Goal: Communication & Community: Answer question/provide support

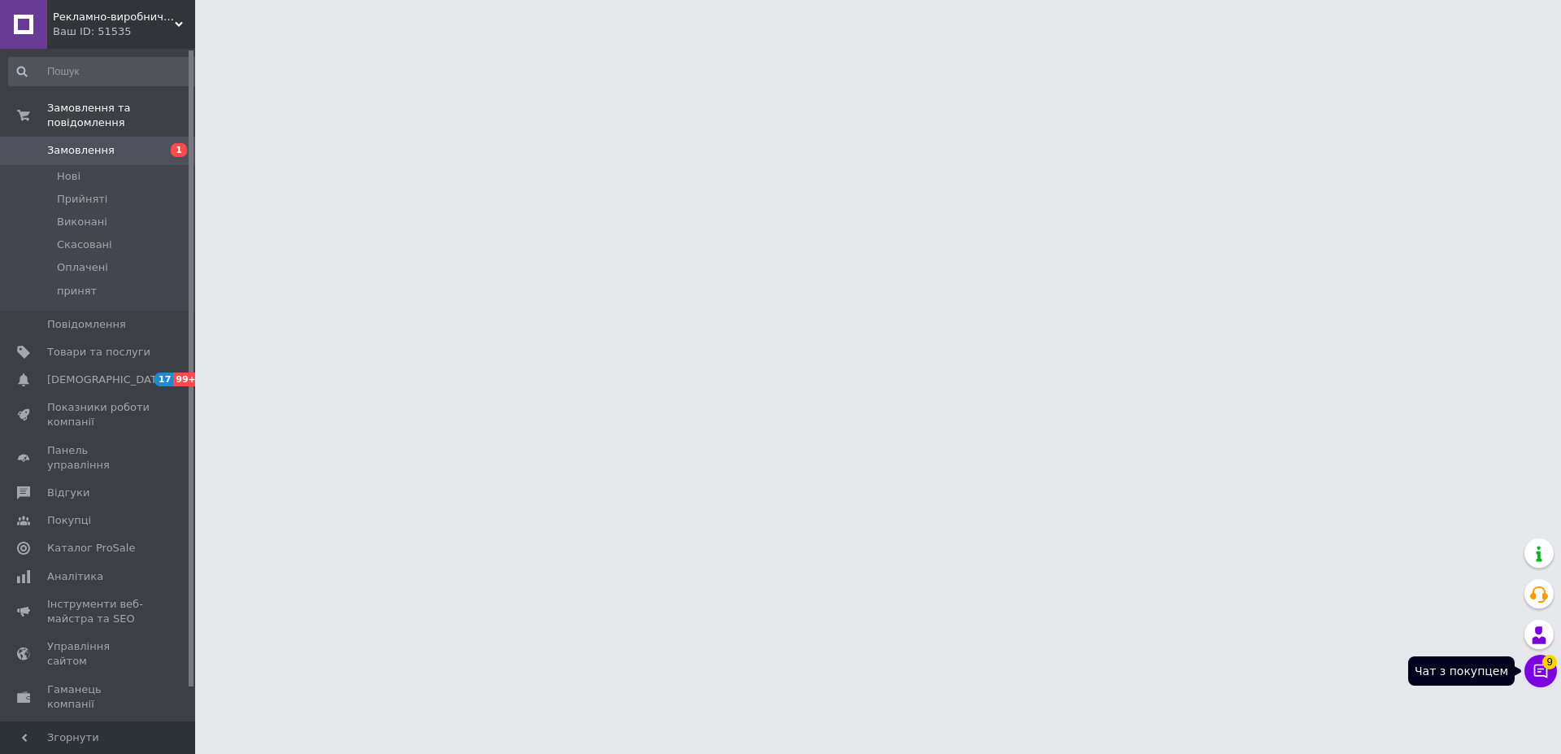
click at [1528, 669] on button "Чат з покупцем 9" at bounding box center [1541, 671] width 33 height 33
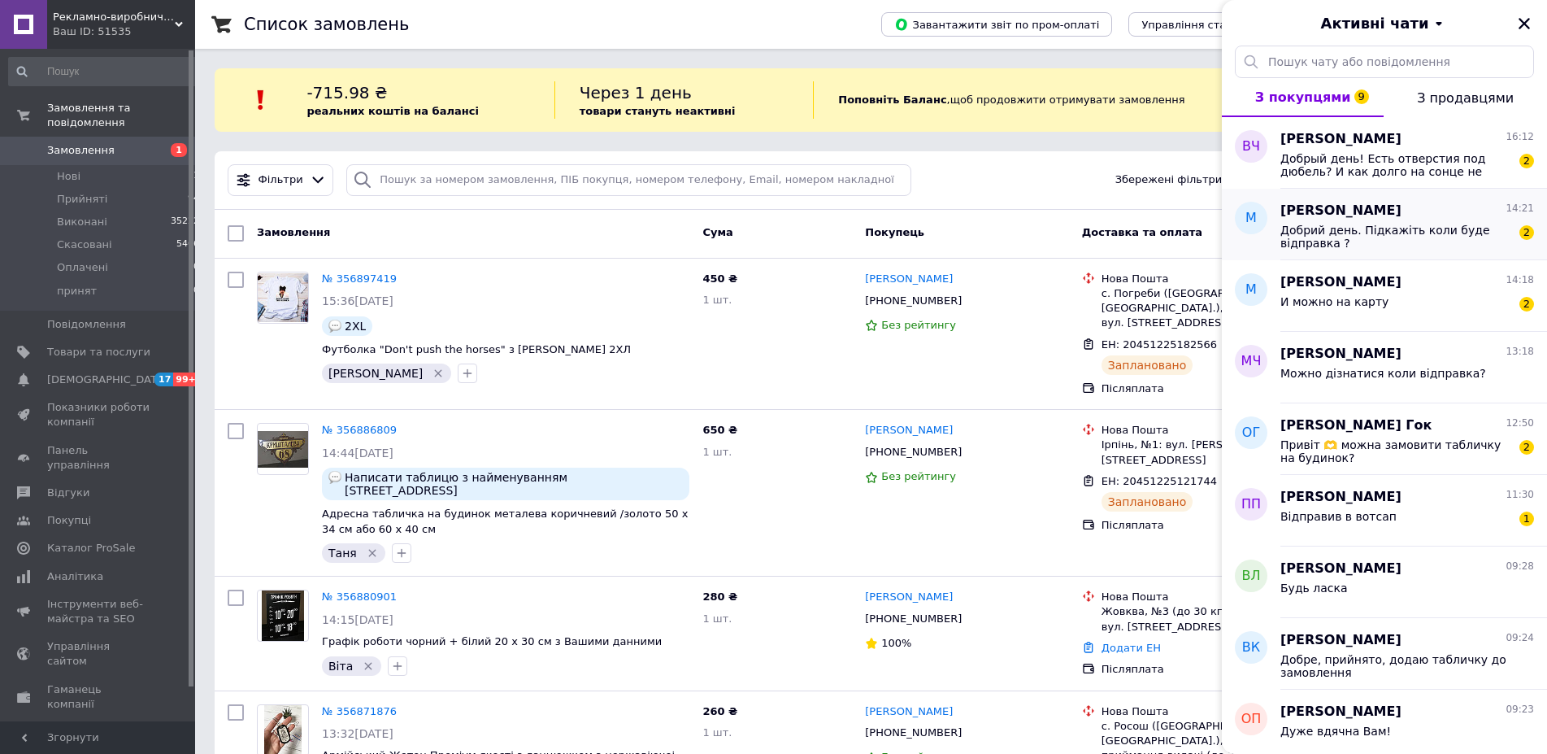
click at [1442, 230] on span "Добрий день. Підкажіть коли буде відправка ?" at bounding box center [1396, 237] width 231 height 26
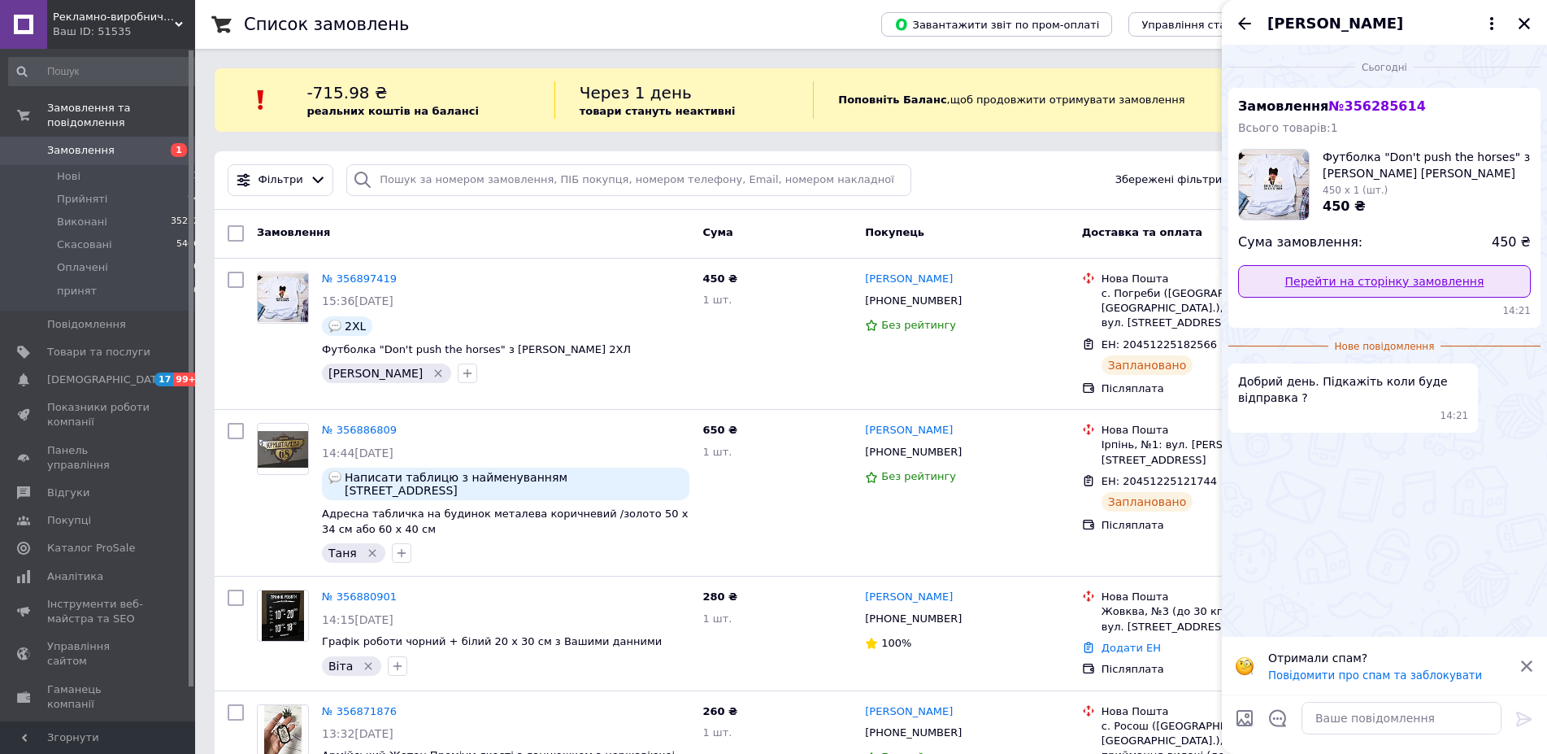
click at [1363, 276] on link "Перейти на сторінку замовлення" at bounding box center [1384, 281] width 293 height 33
click at [1246, 26] on icon "Назад" at bounding box center [1245, 24] width 20 height 20
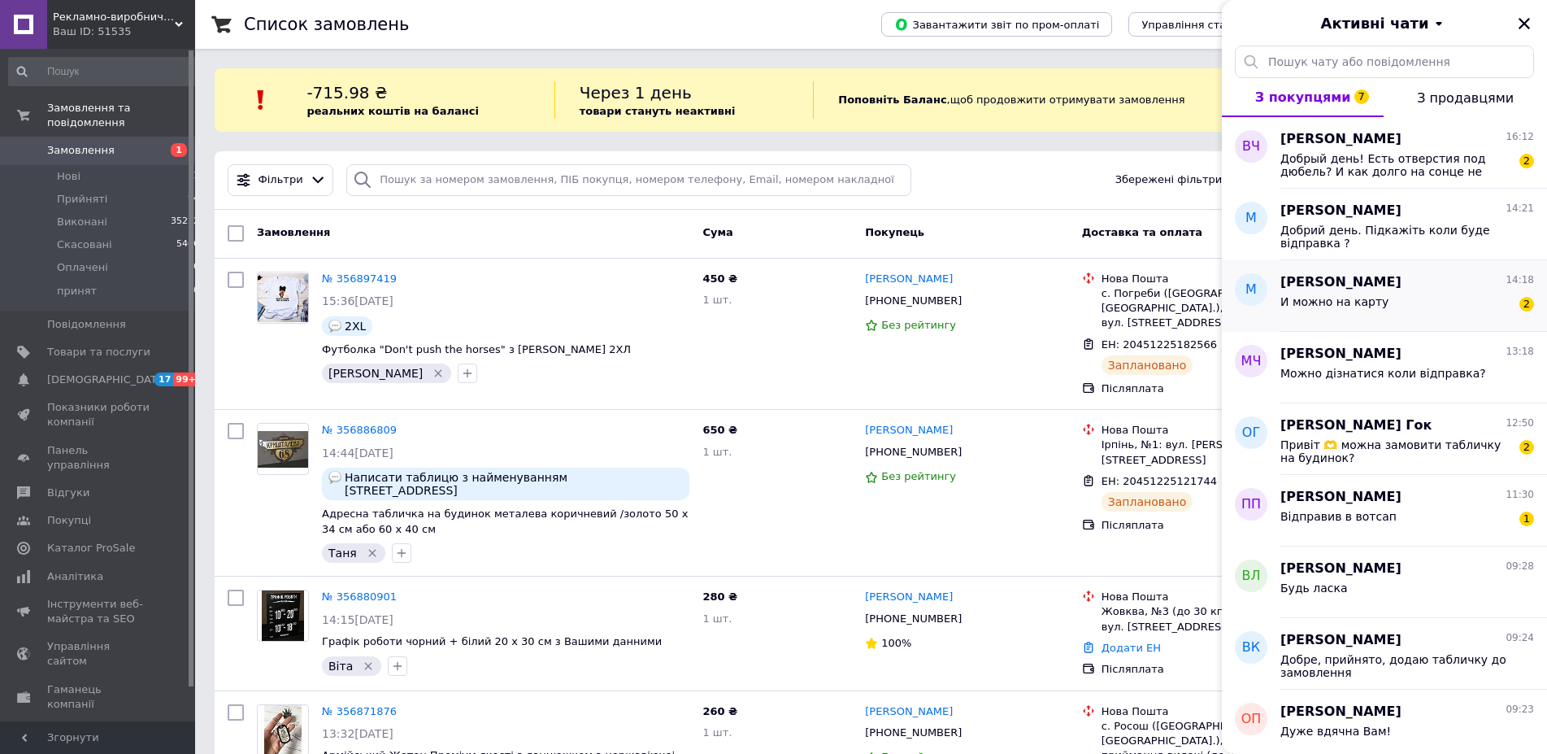
click at [1395, 289] on span "Марина Дюбайло" at bounding box center [1341, 282] width 121 height 19
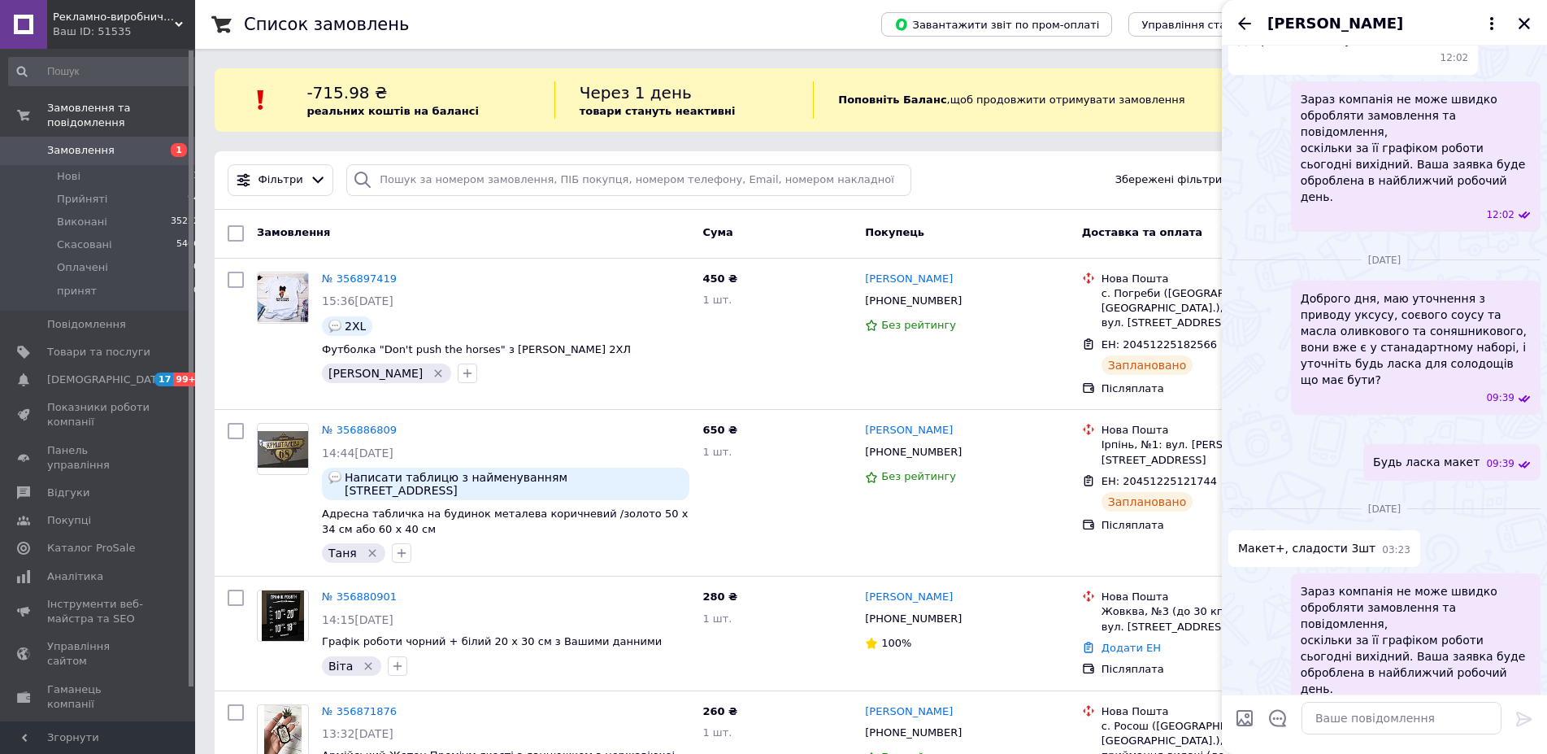
scroll to position [1675, 0]
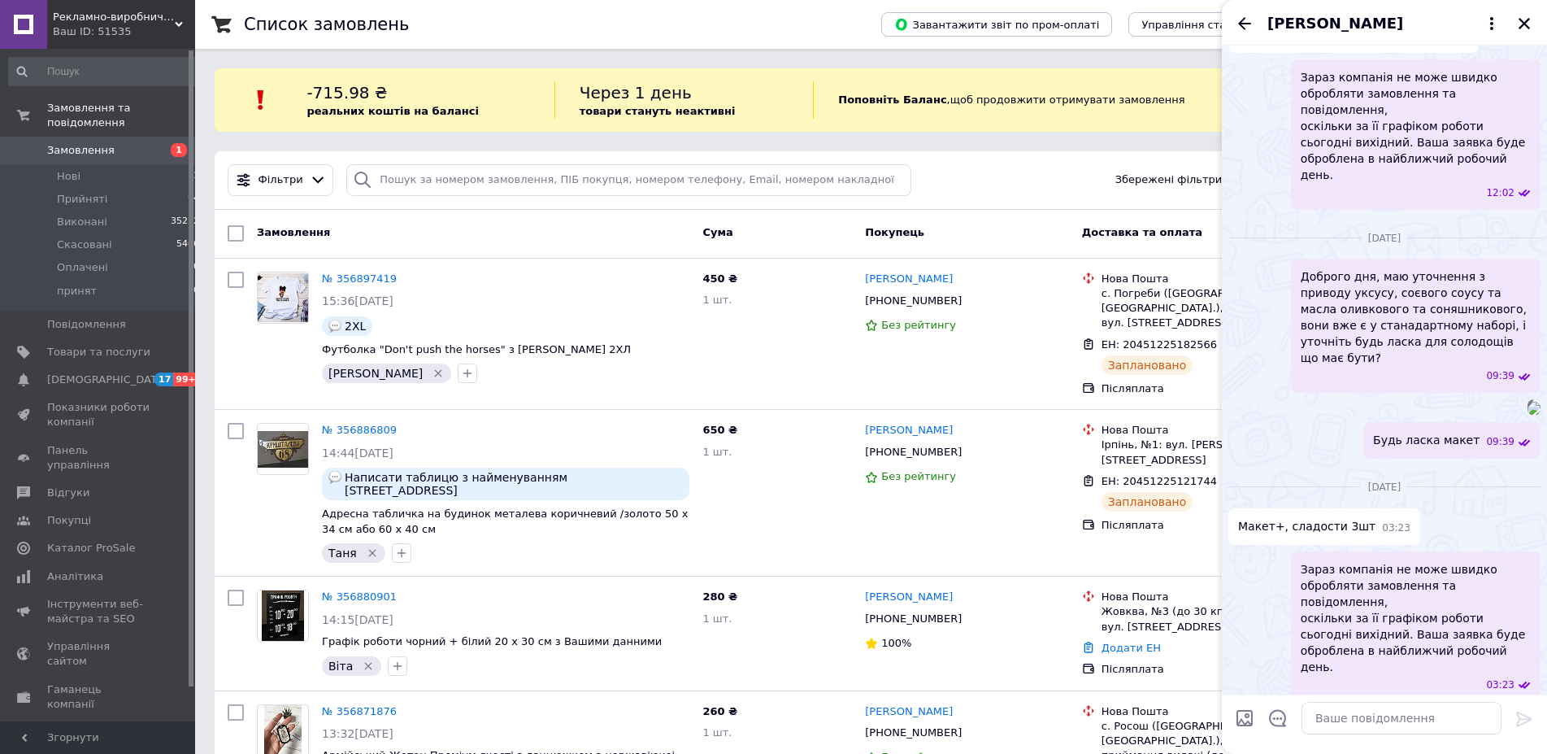
click at [1528, 711] on img at bounding box center [1534, 717] width 13 height 13
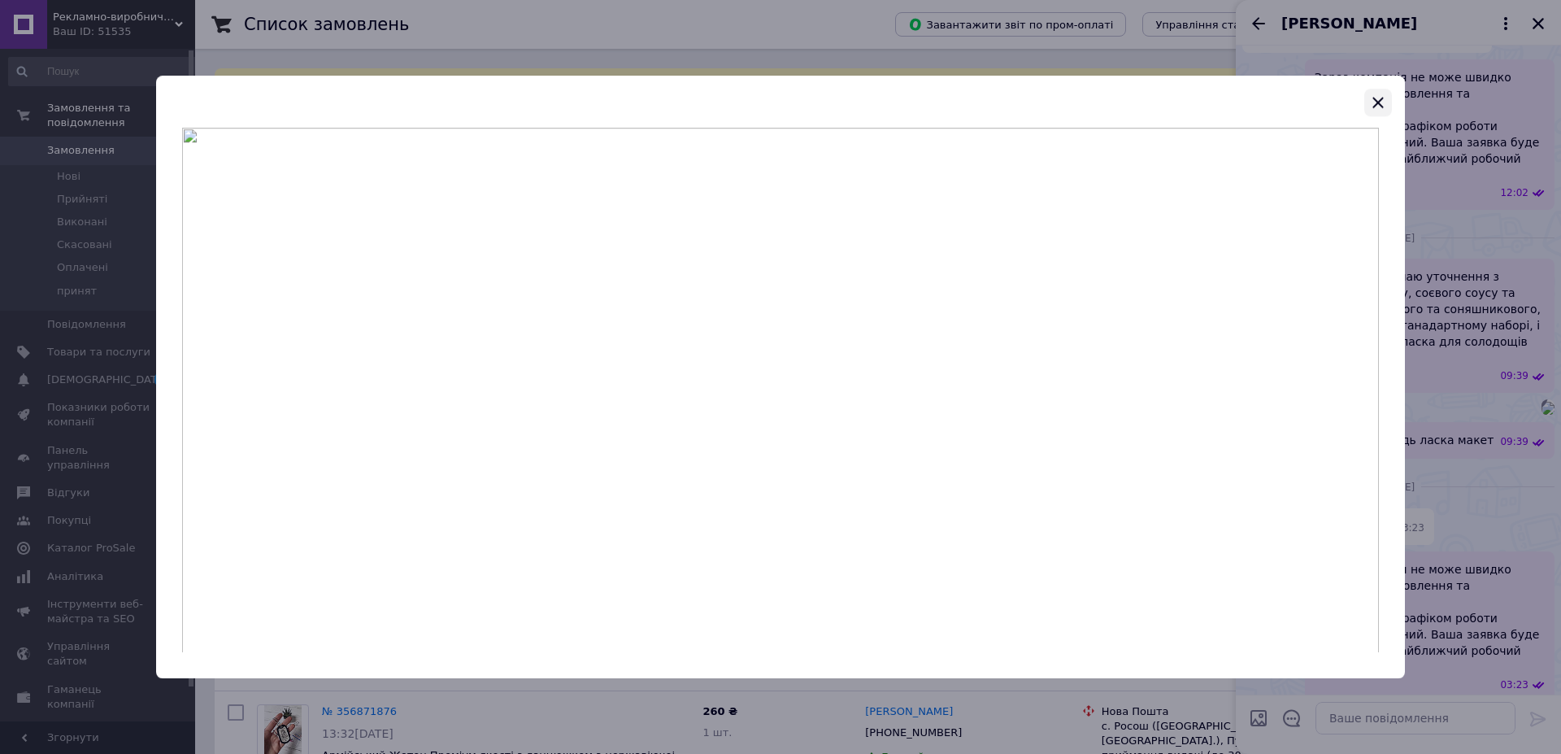
click at [1383, 110] on icon "button" at bounding box center [1378, 103] width 20 height 20
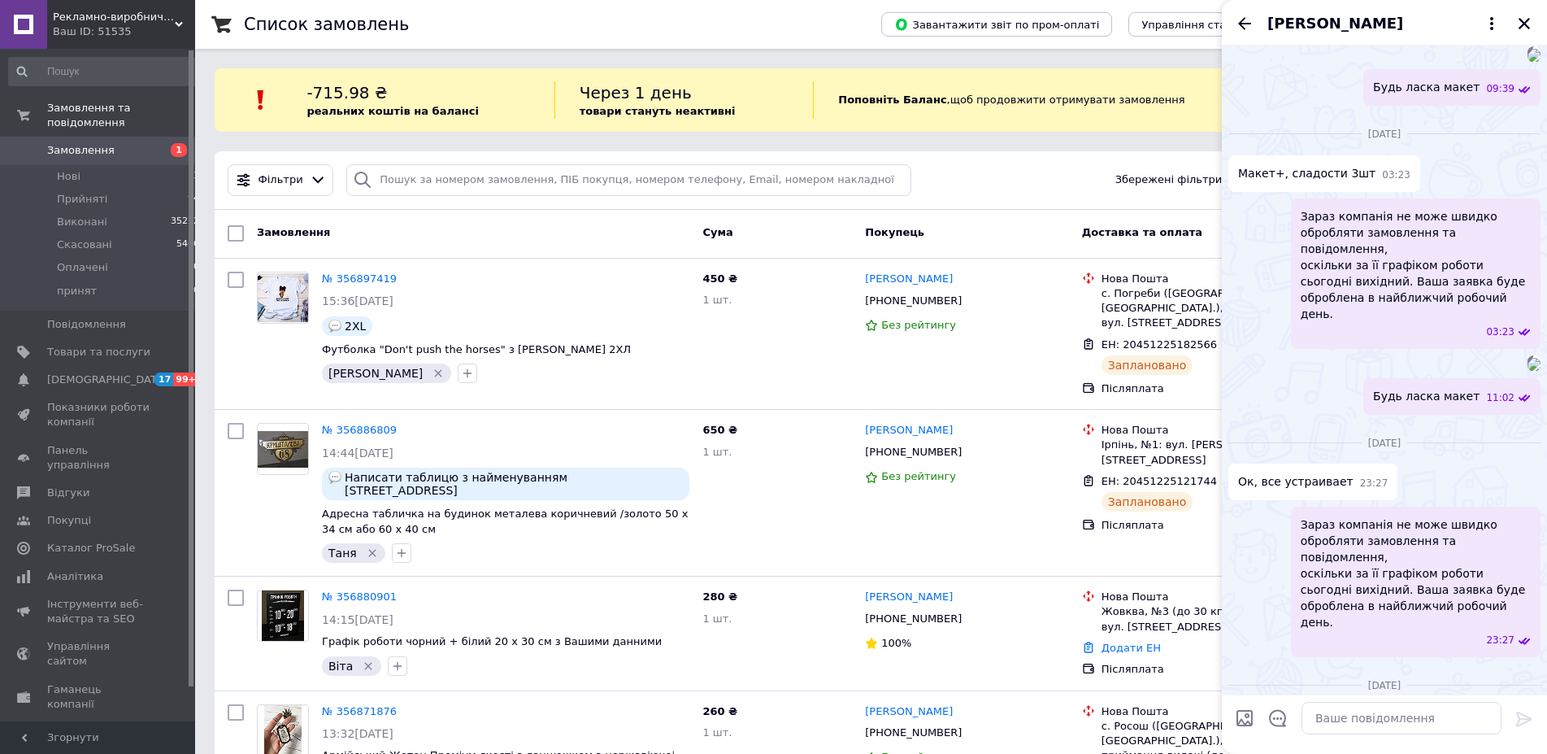
scroll to position [2602, 0]
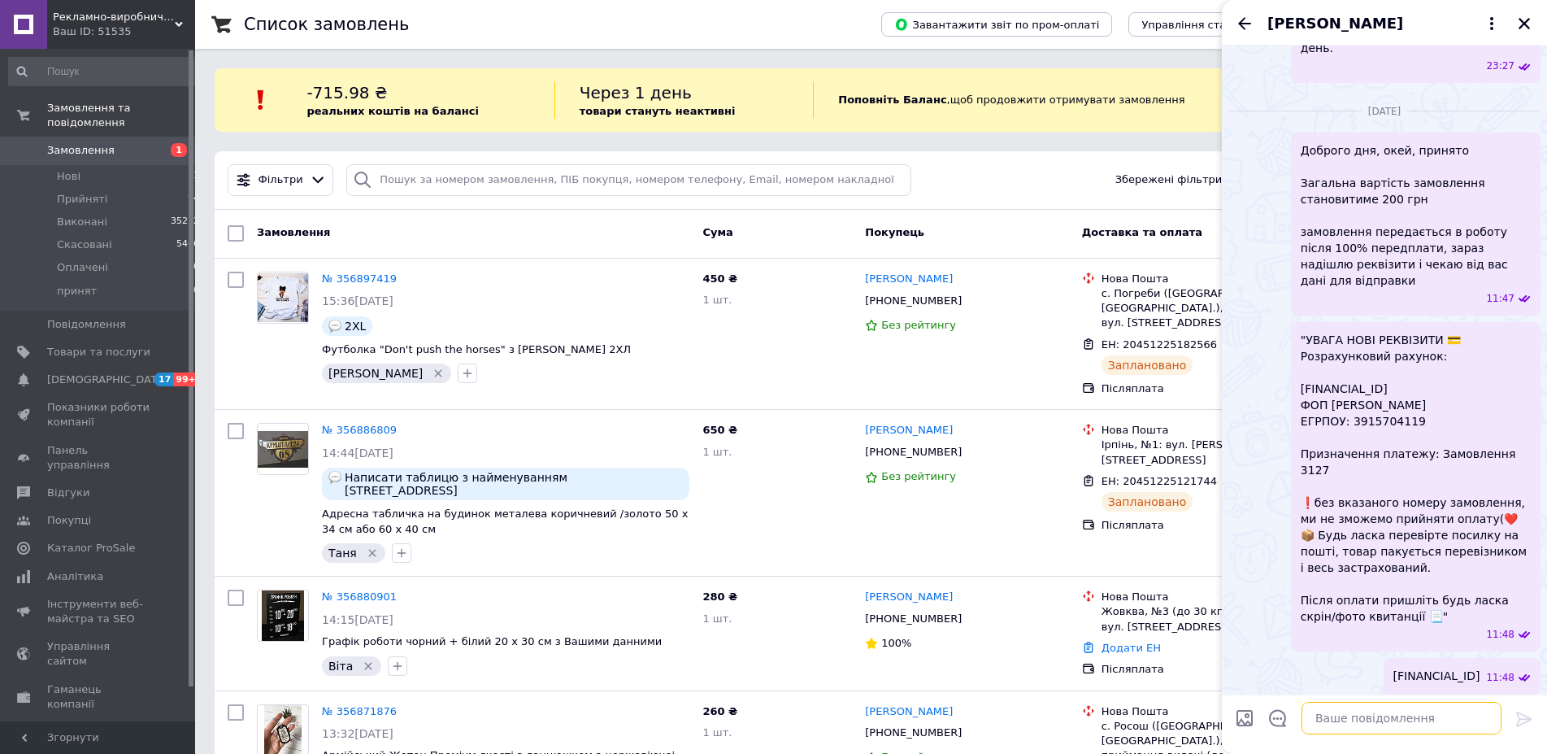
click at [1373, 716] on textarea at bounding box center [1402, 718] width 200 height 33
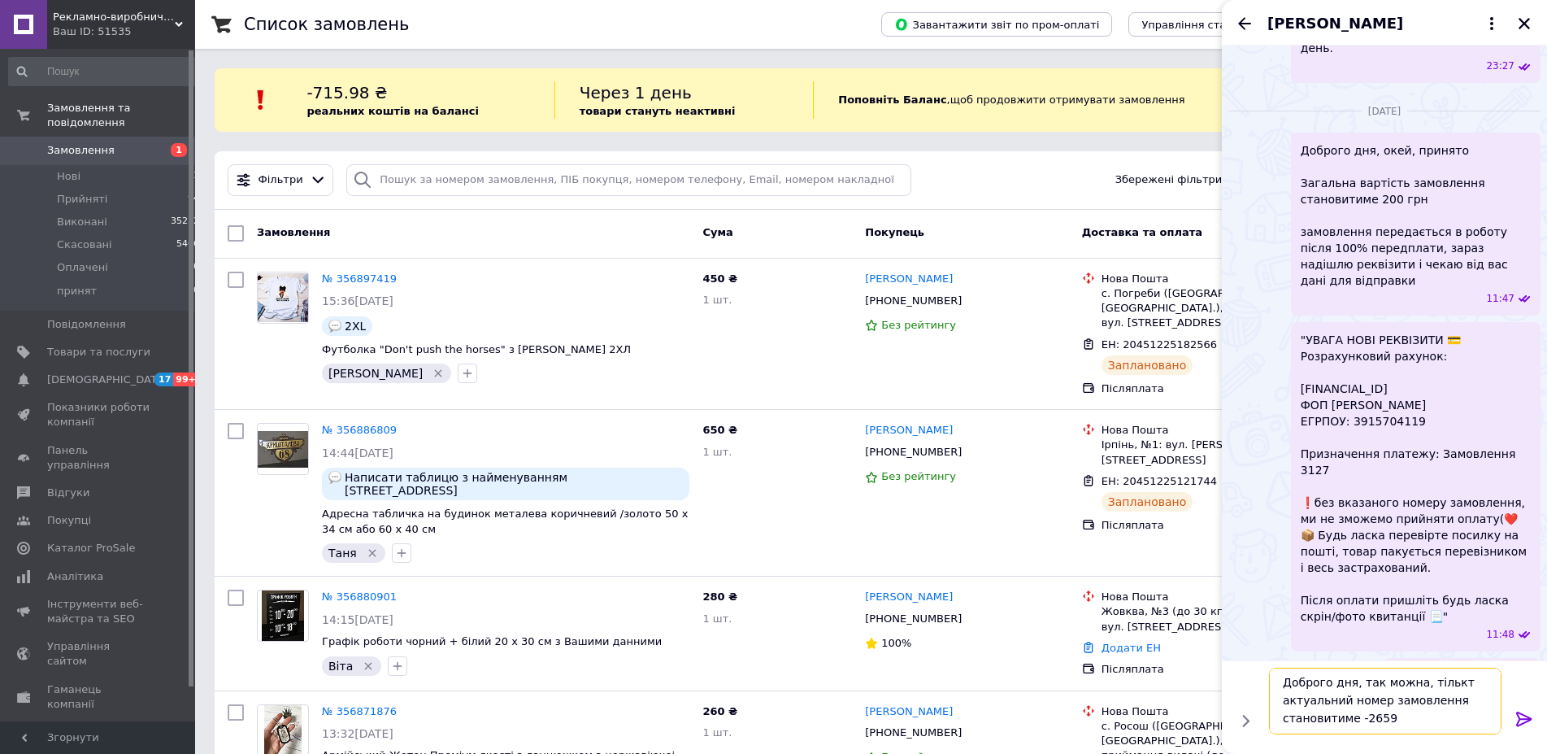
type textarea "Доброго дня, так можна, тількт актуальний номер замовлення становитиме - 2659"
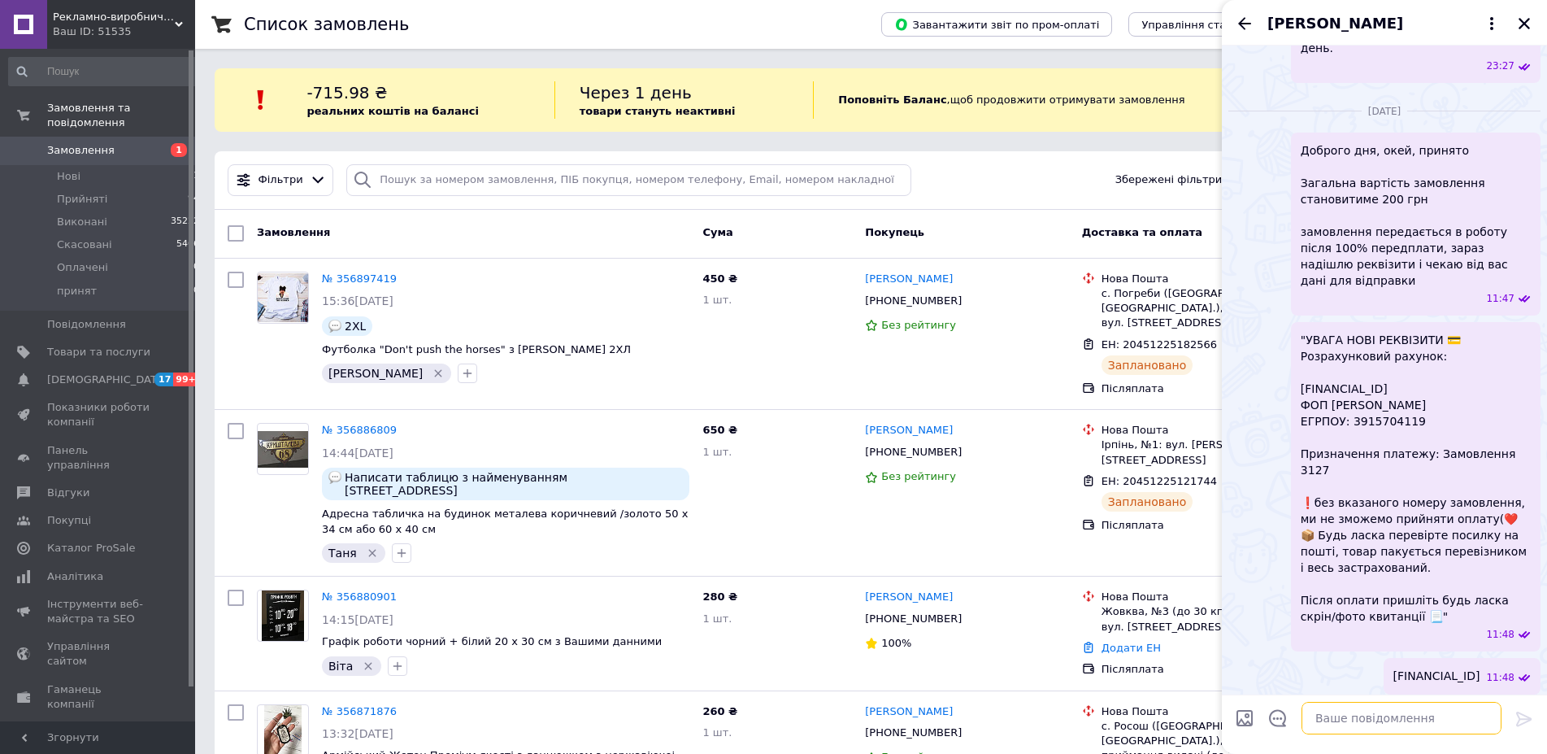
scroll to position [2665, 0]
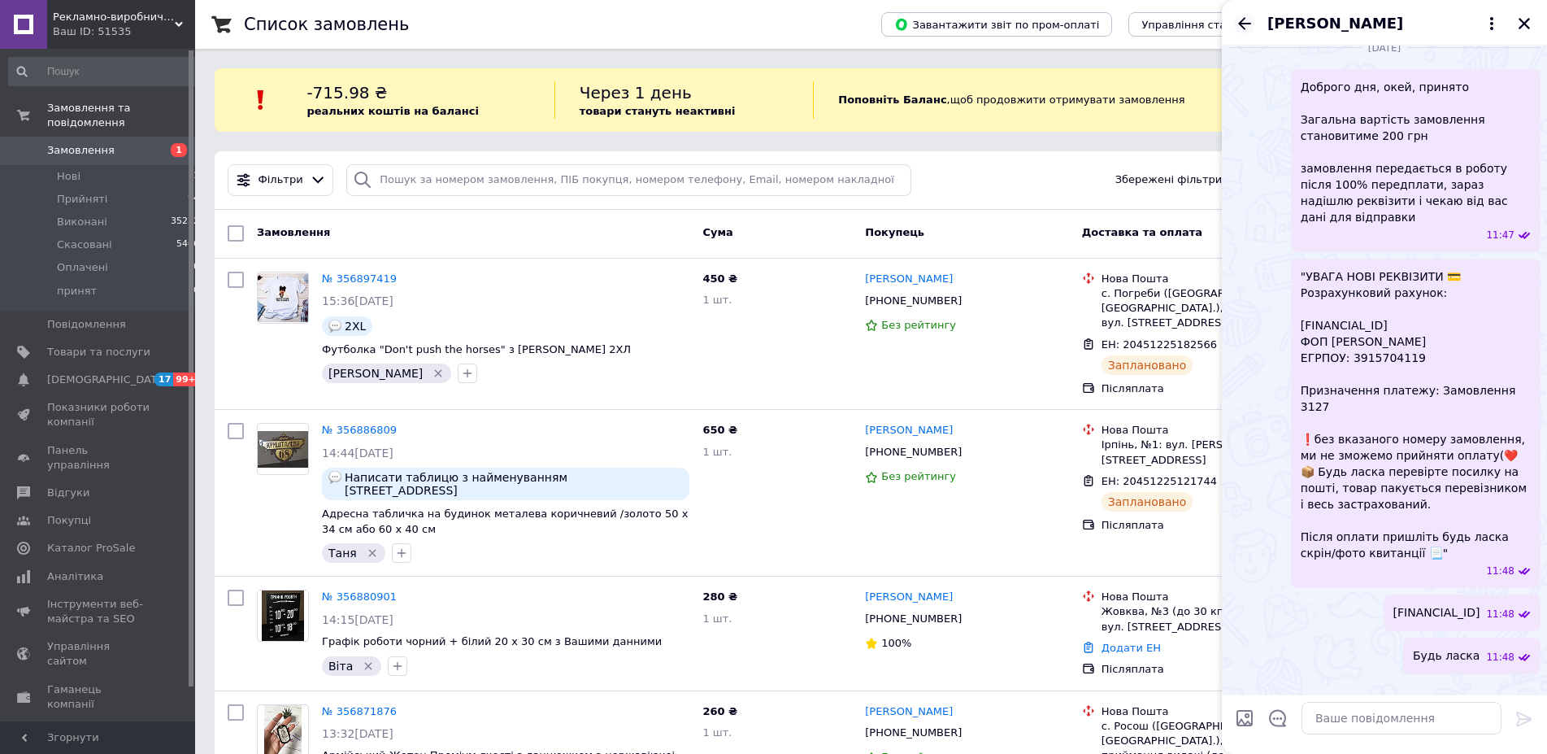
click at [1250, 17] on icon "Назад" at bounding box center [1245, 24] width 20 height 20
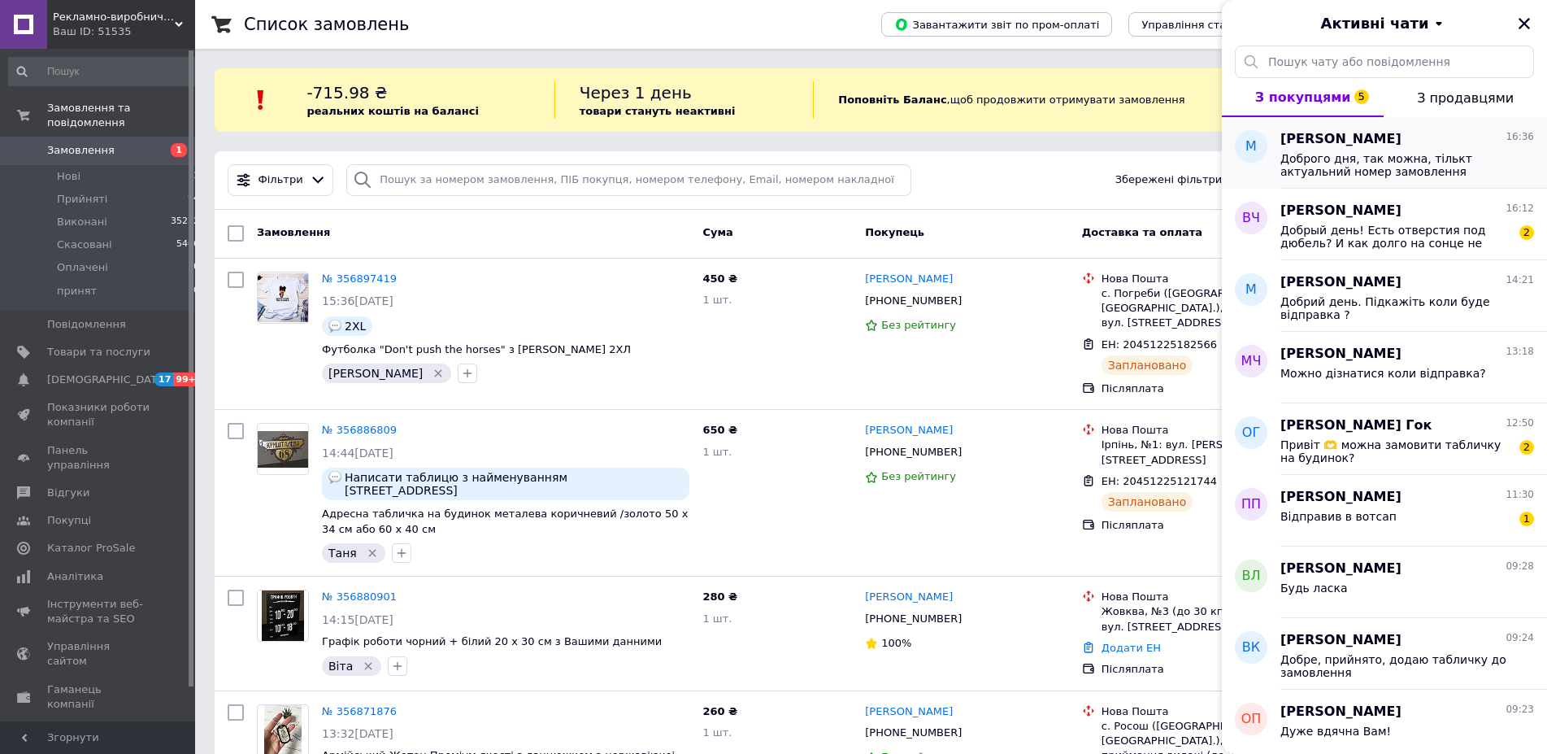
click at [1351, 146] on span "Марина Дюбайло" at bounding box center [1341, 139] width 121 height 19
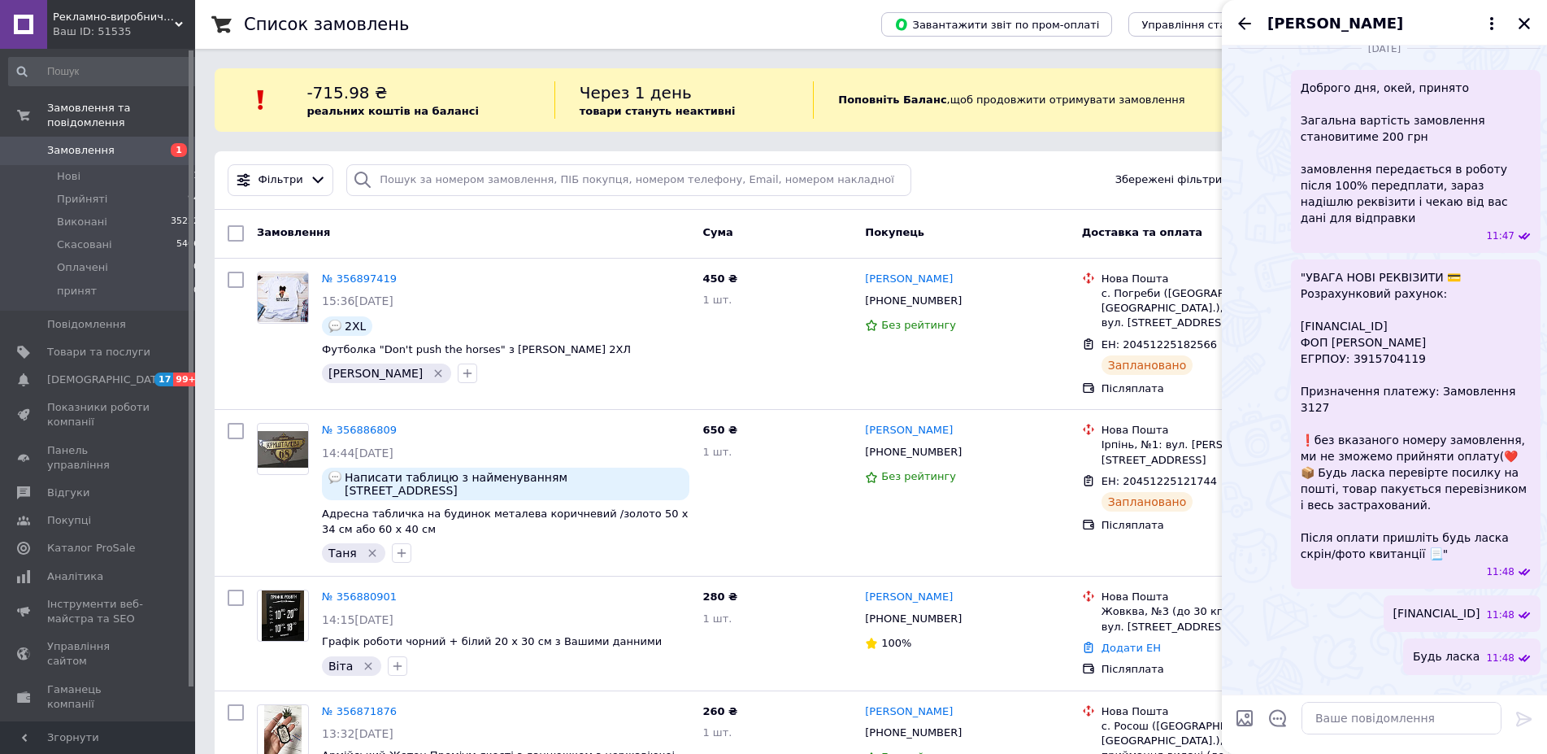
scroll to position [2572, 0]
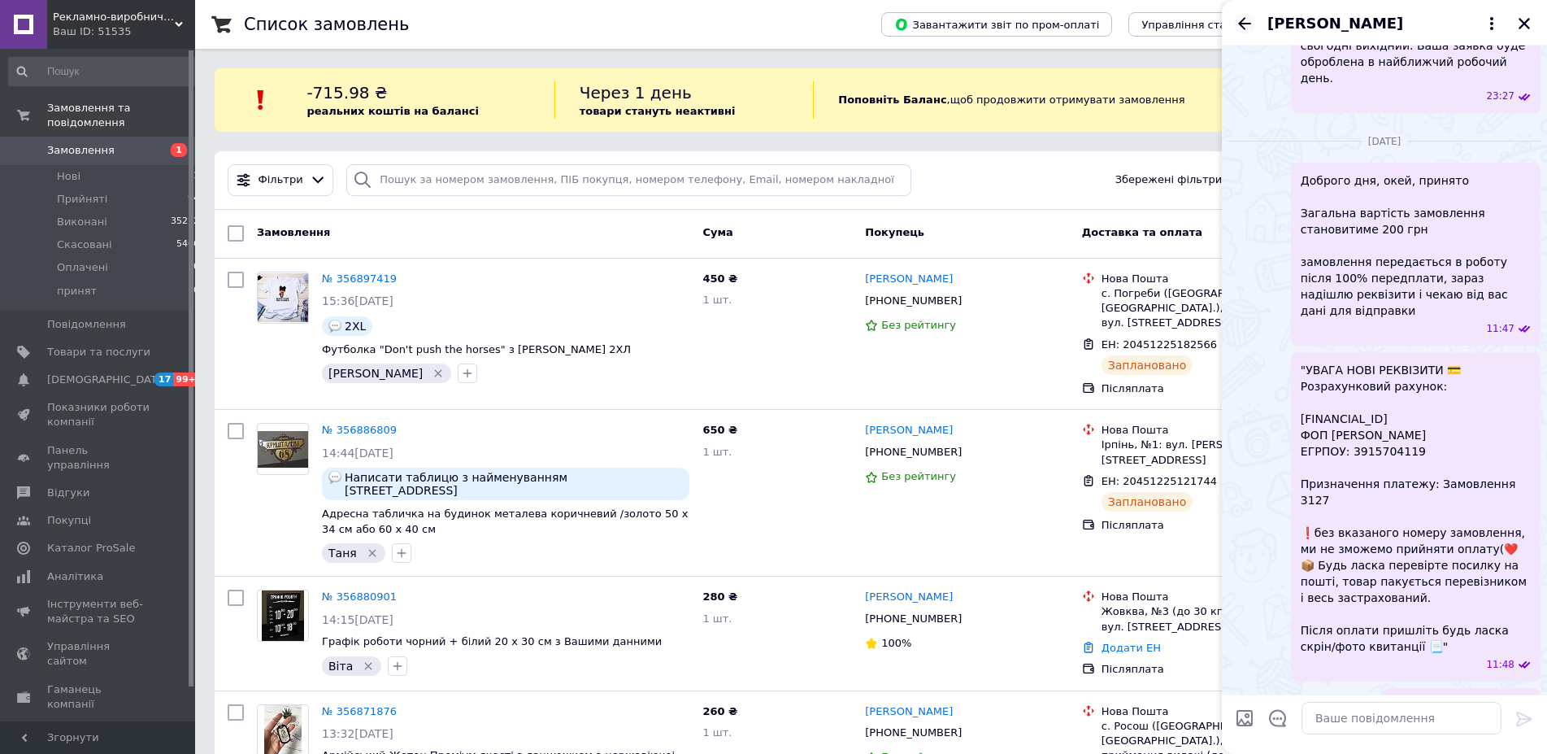
click at [1244, 17] on icon "Назад" at bounding box center [1245, 24] width 20 height 20
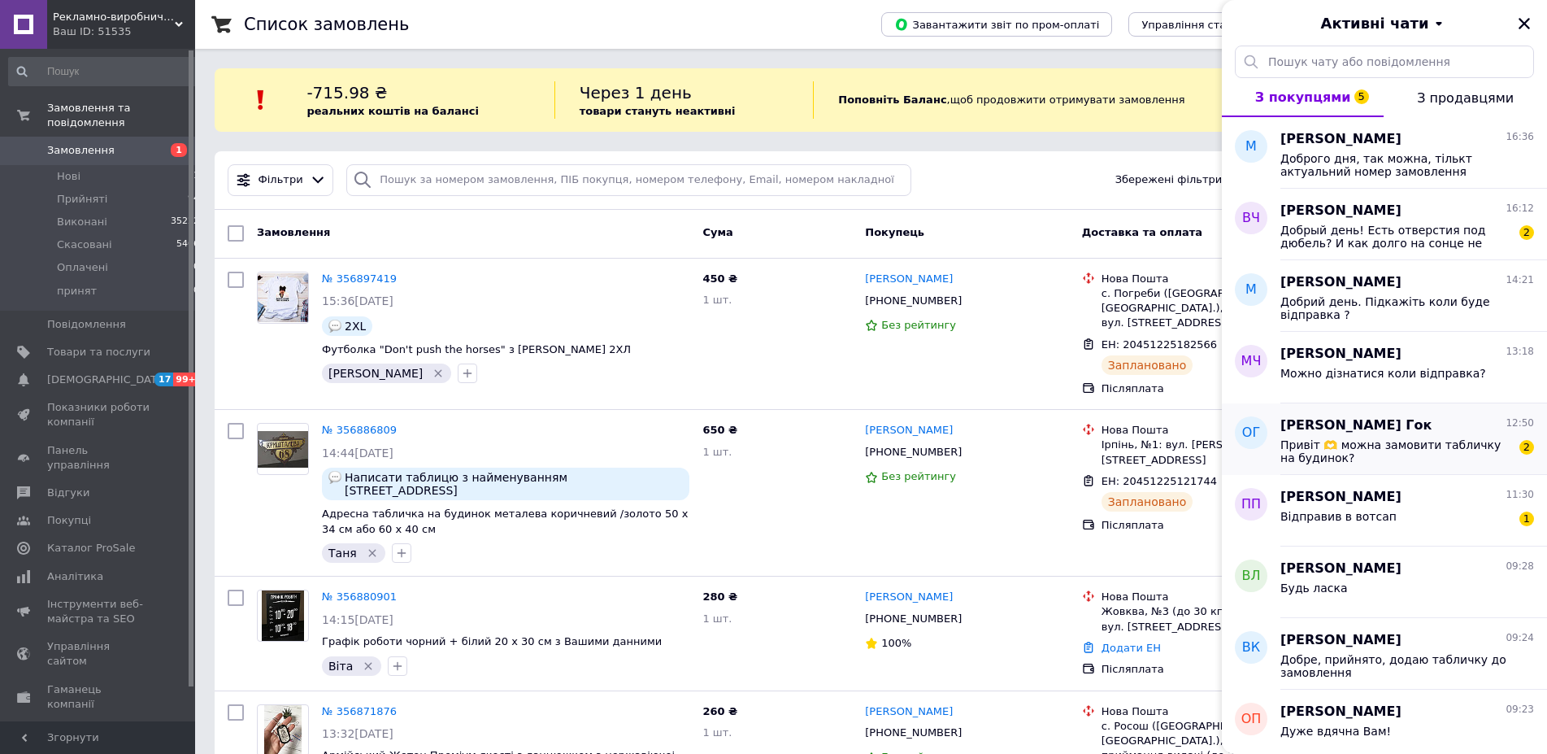
click at [1386, 455] on span "Привіт 🫶 можна замовити табличку на будинок?" at bounding box center [1396, 451] width 231 height 26
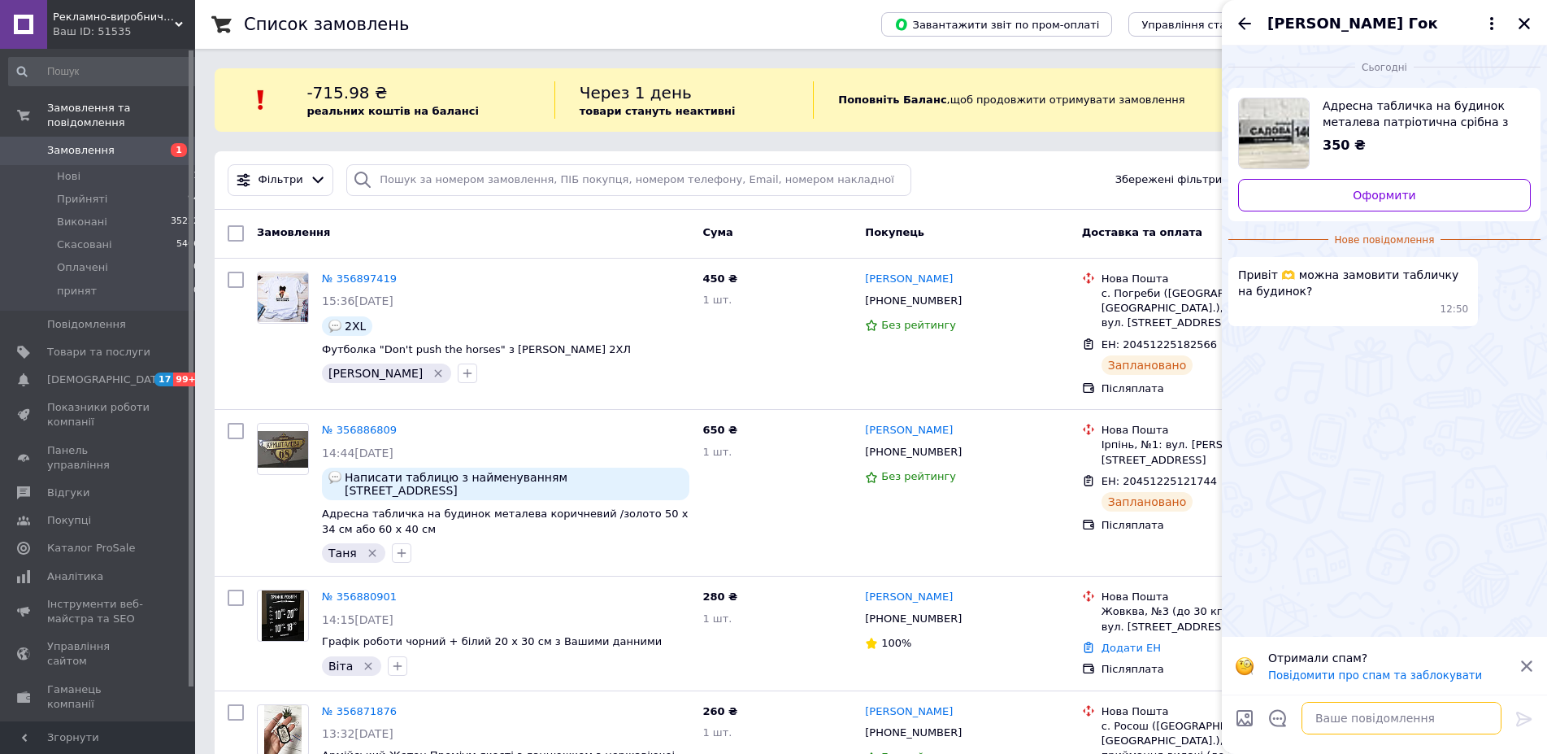
click at [1415, 730] on textarea at bounding box center [1402, 718] width 200 height 33
type textarea "Доброго дня, так можна"
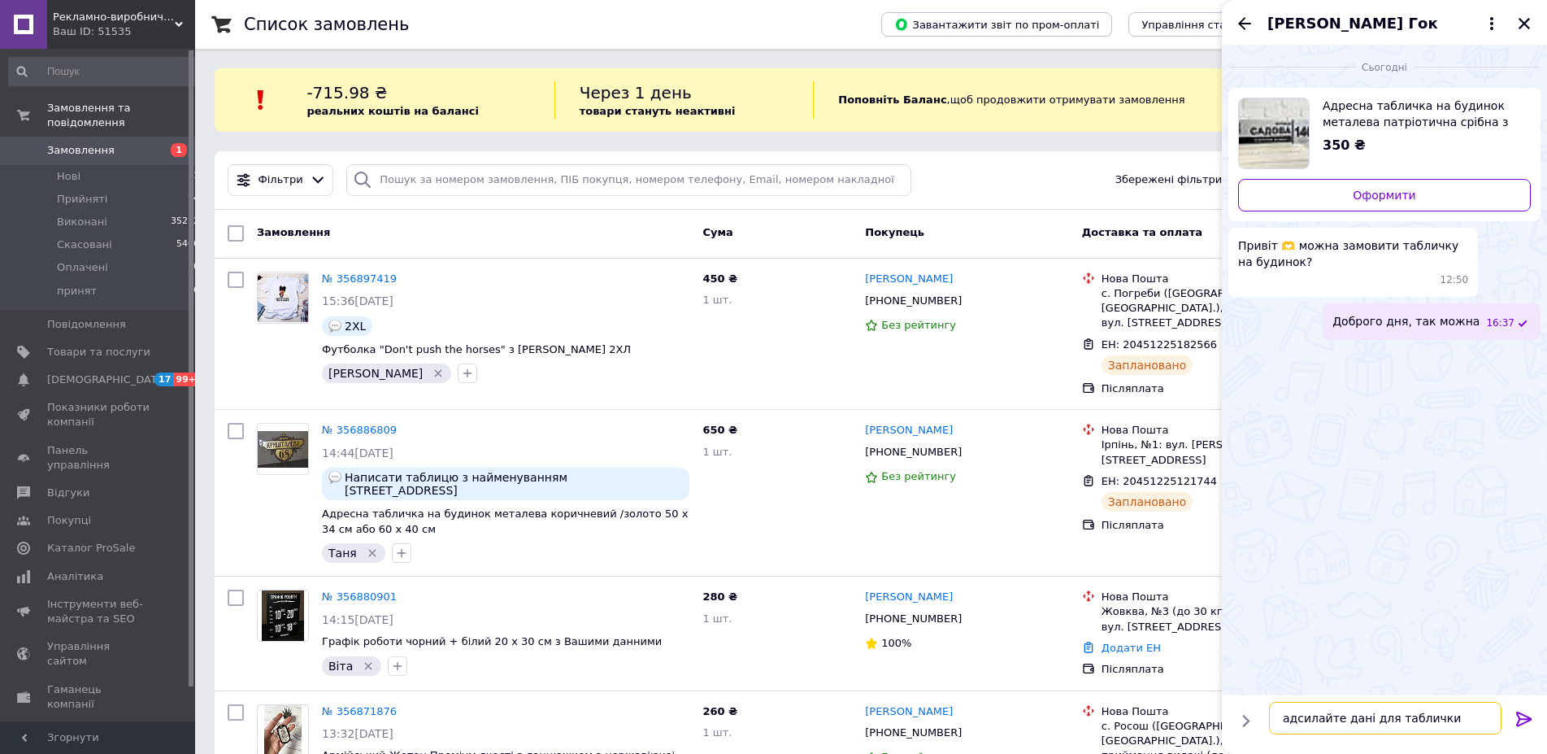
type textarea "Надсилайте дані для таблички"
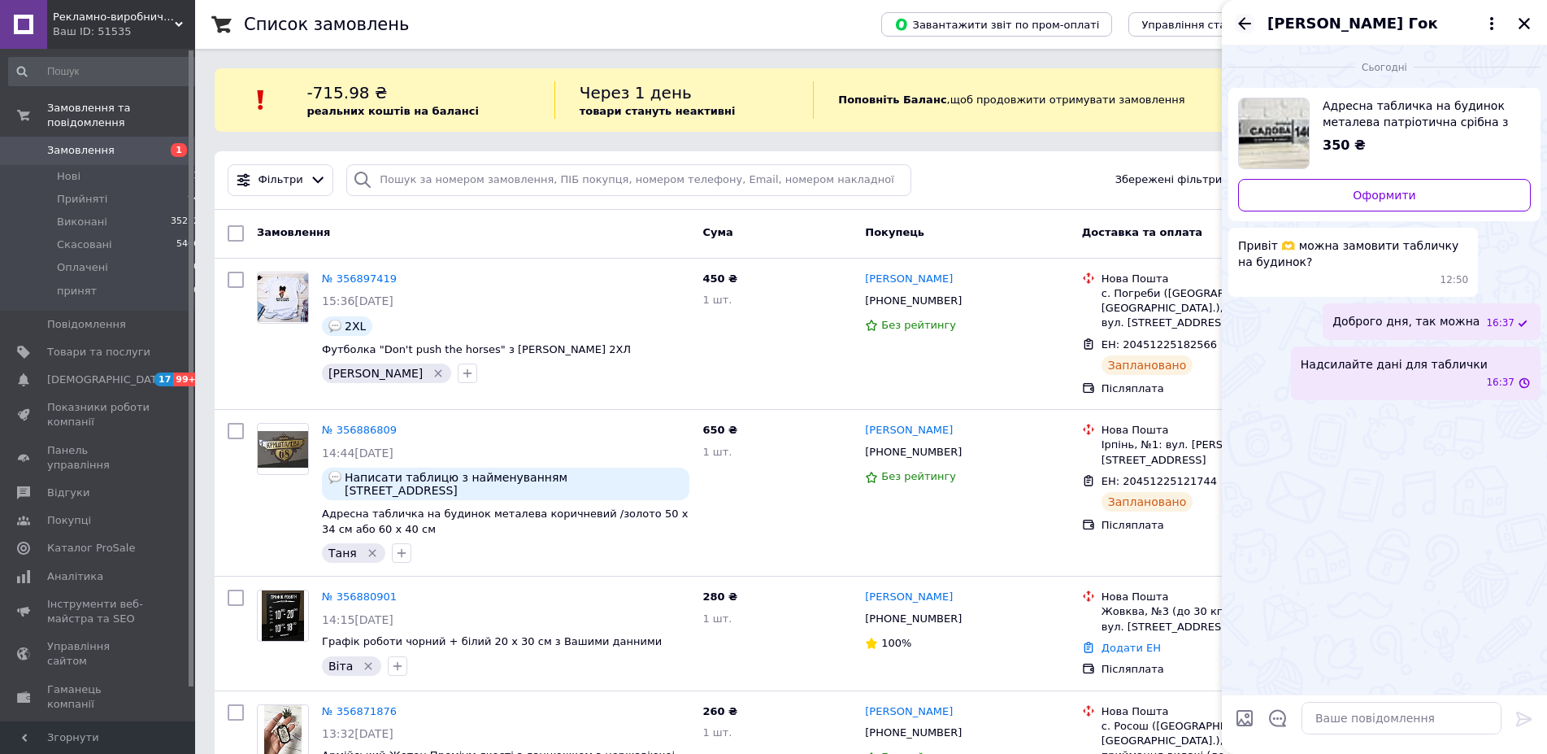
click at [1247, 25] on icon "Назад" at bounding box center [1245, 24] width 20 height 20
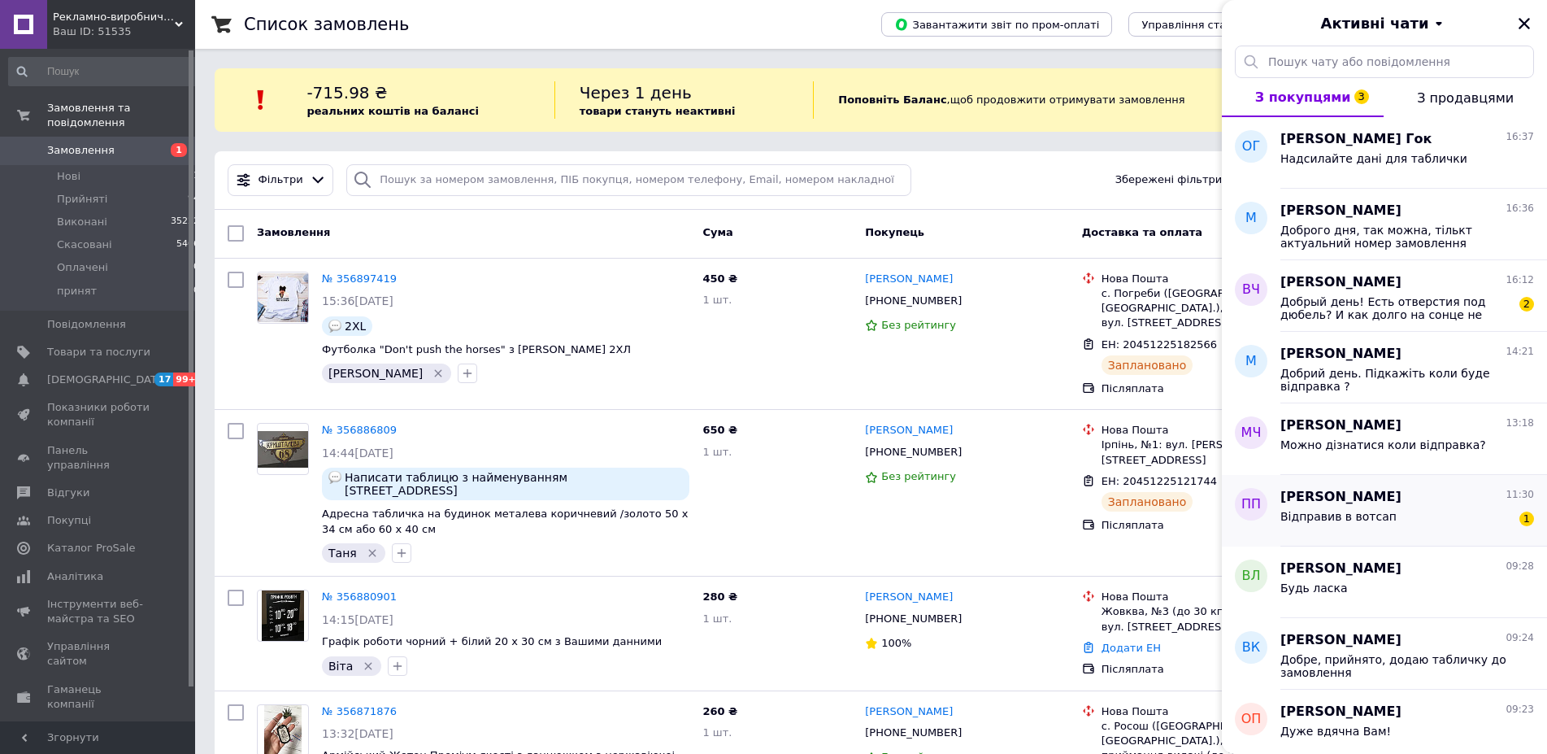
click at [1452, 521] on div "Відправив в вотсап 1" at bounding box center [1408, 520] width 254 height 26
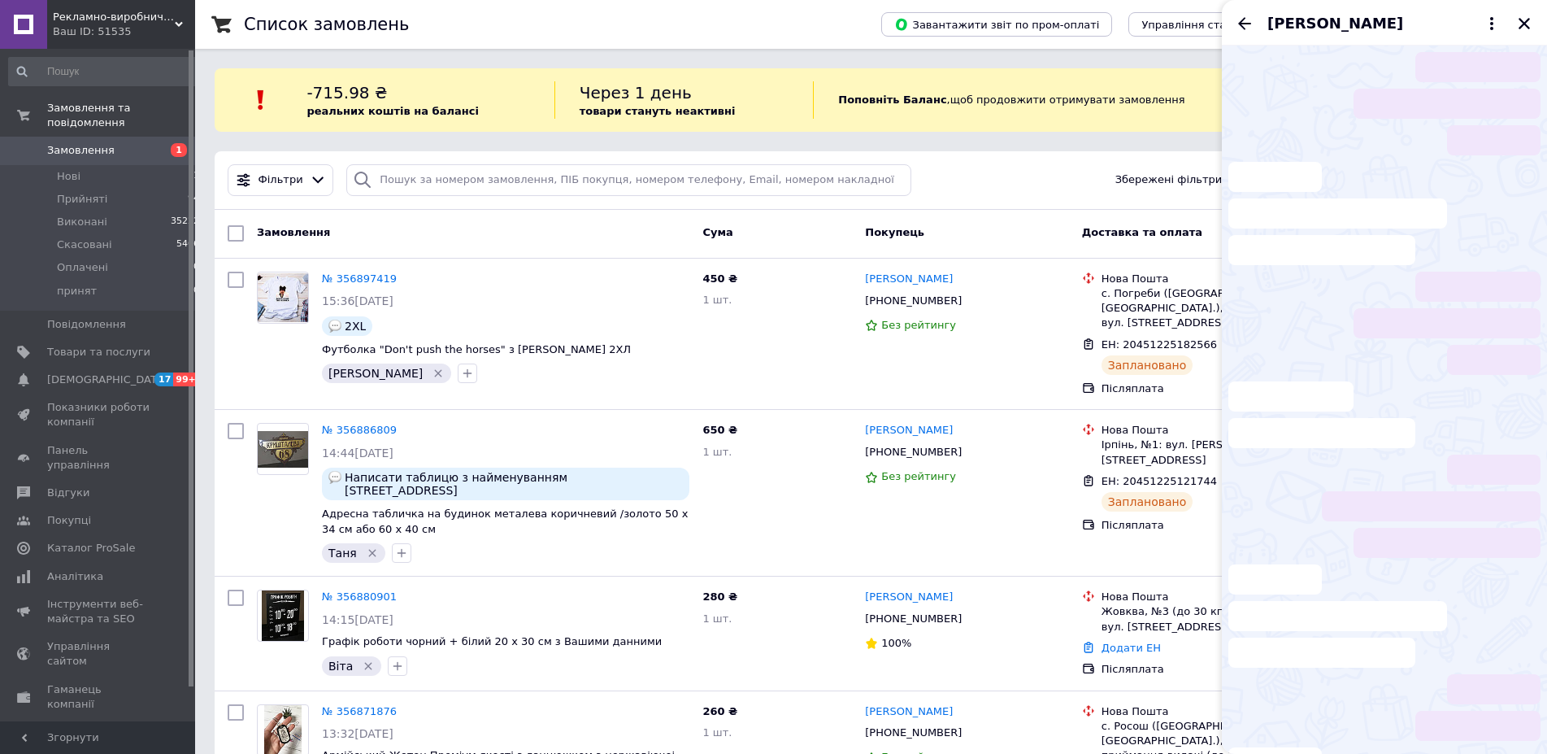
scroll to position [871, 0]
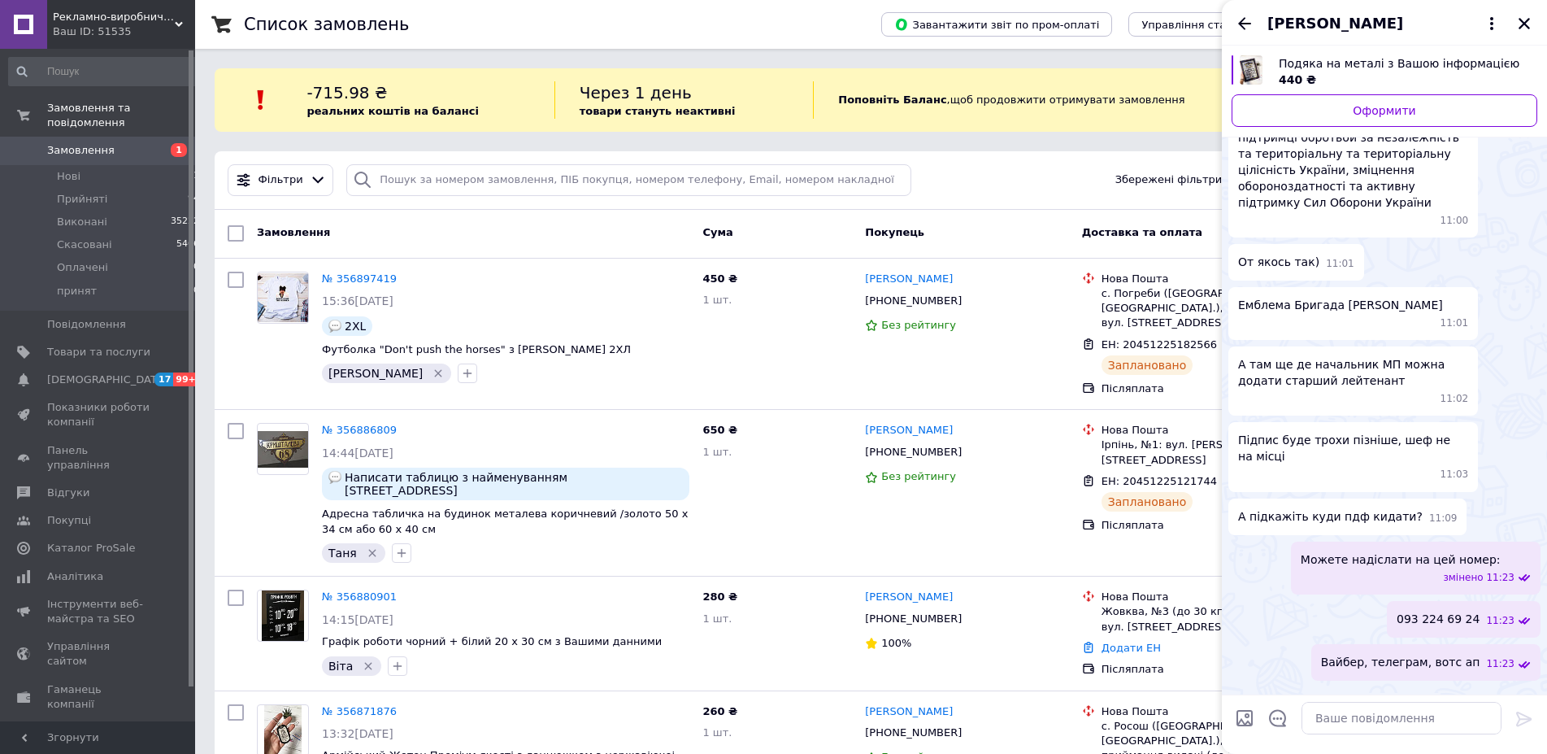
click at [1336, 24] on span "Павло Піляєв" at bounding box center [1336, 23] width 136 height 21
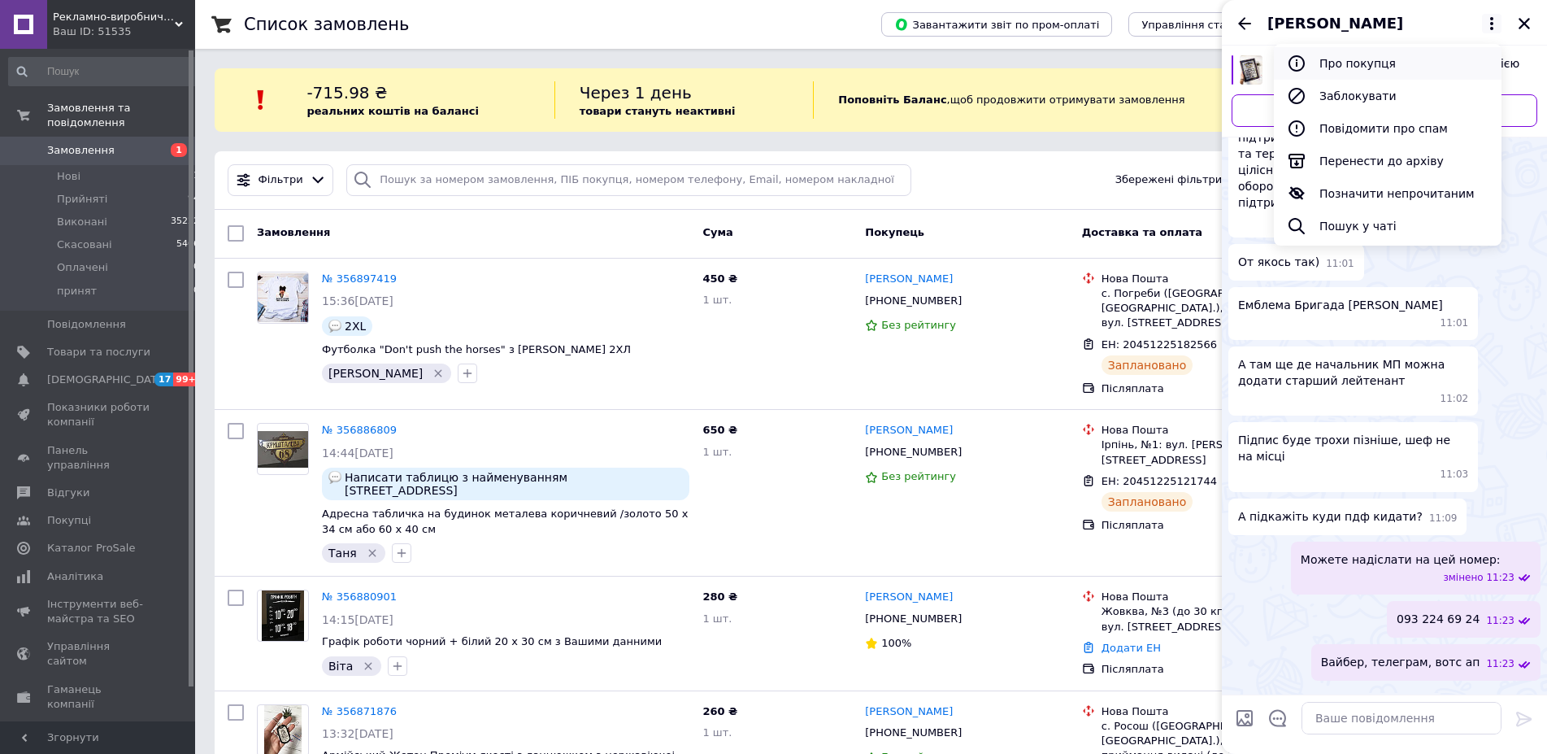
click at [1352, 63] on button "Про покупця" at bounding box center [1388, 63] width 228 height 33
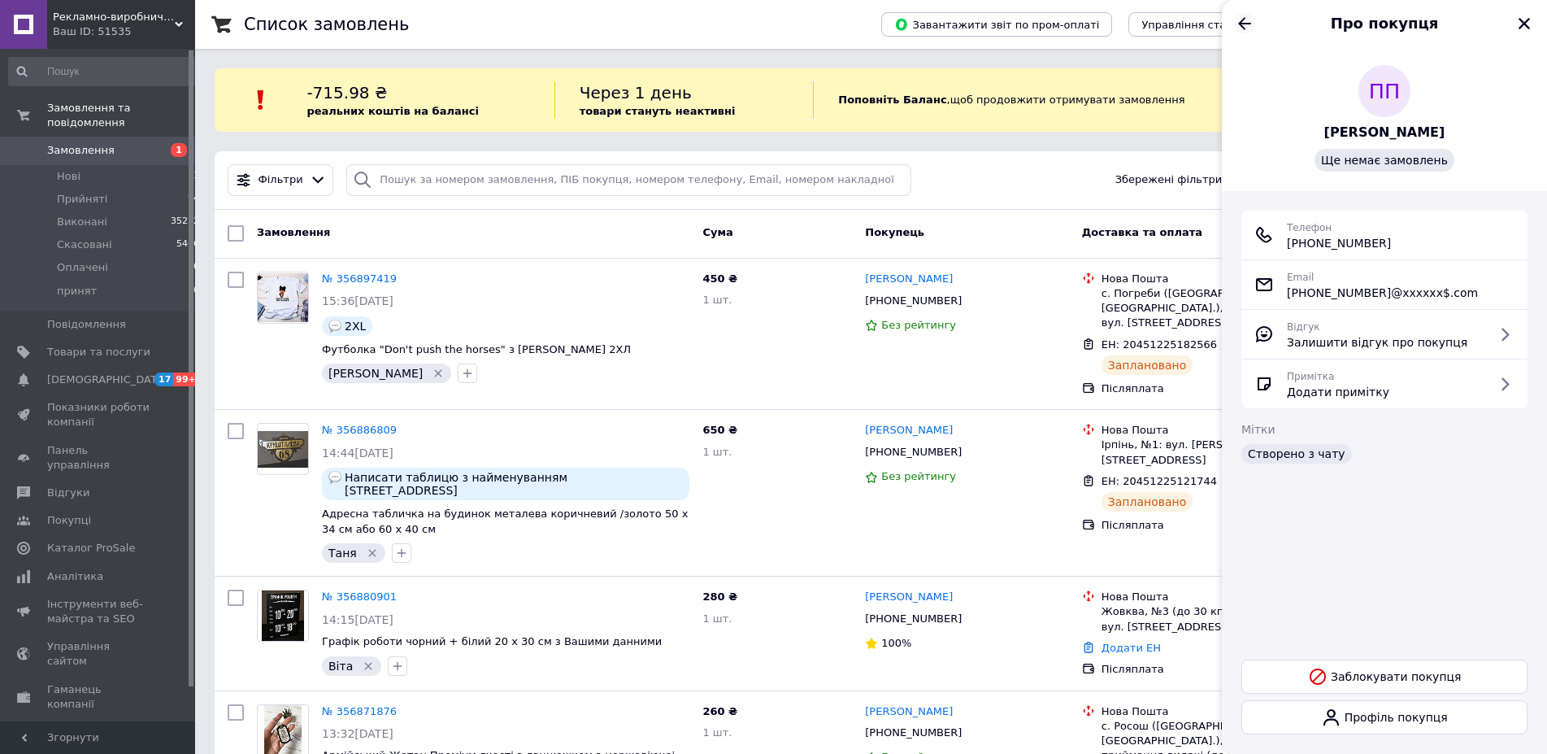
click at [1238, 17] on icon "Назад" at bounding box center [1245, 24] width 20 height 20
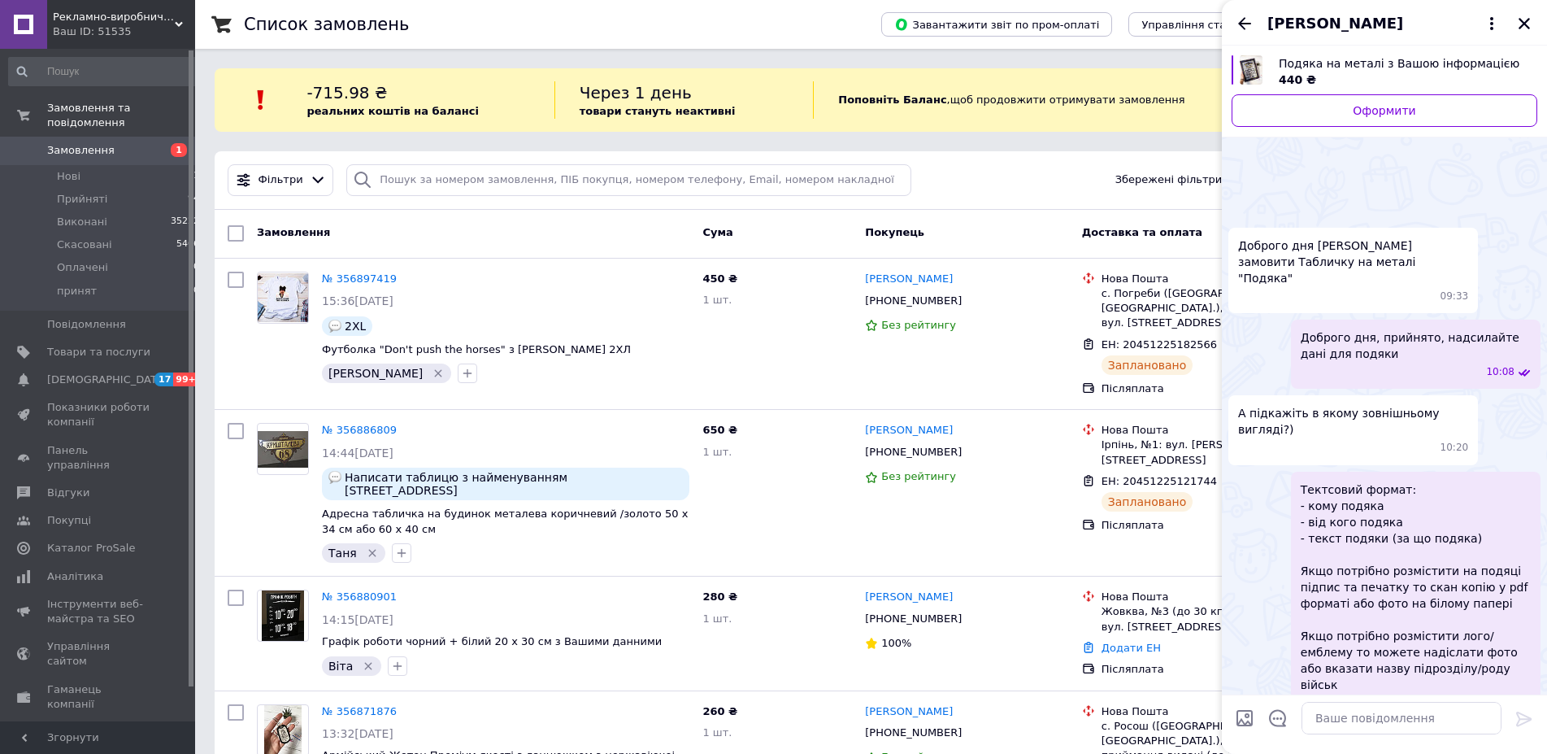
scroll to position [842, 0]
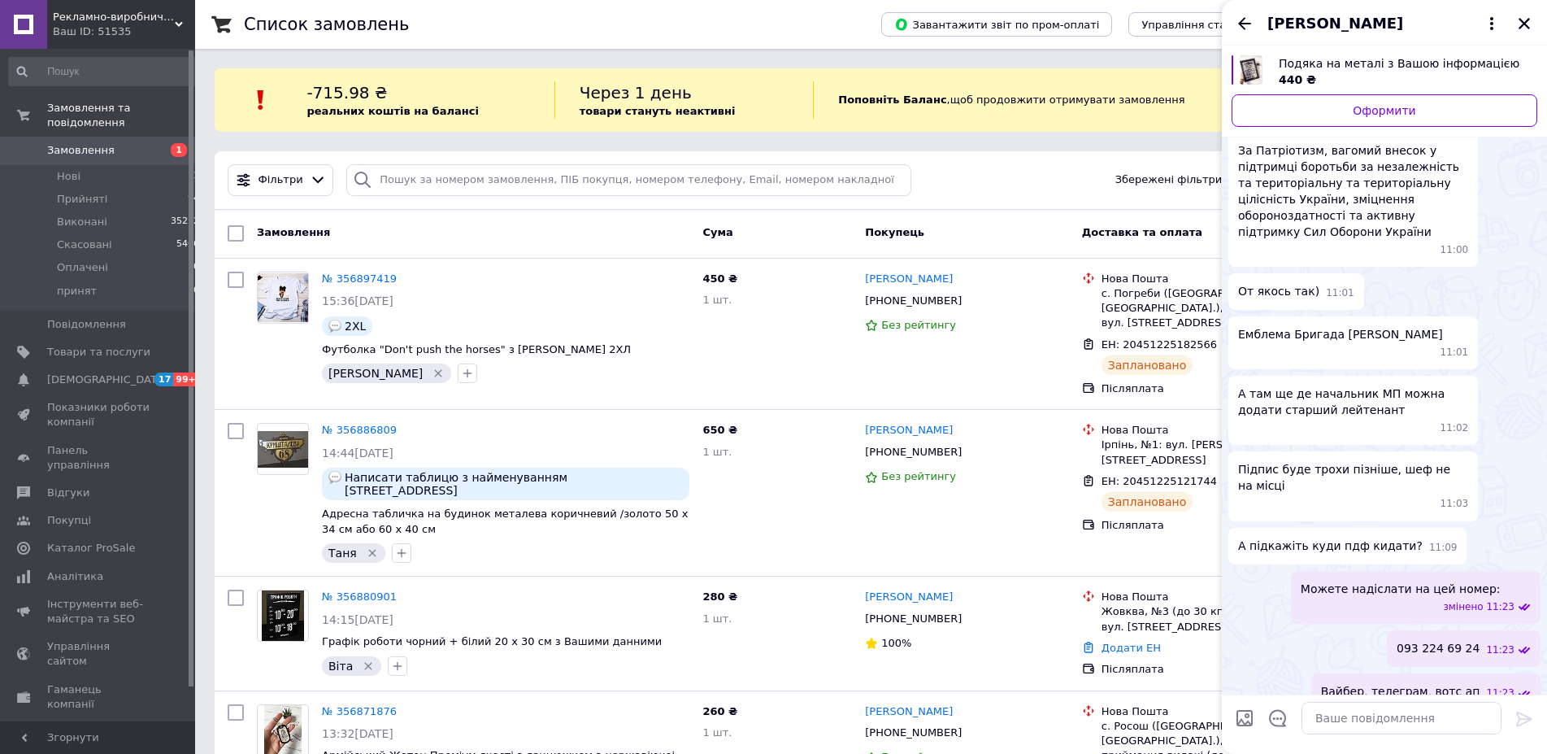
click at [1350, 316] on div "Емблема Бригада Хартія НГУ 11:01" at bounding box center [1354, 342] width 250 height 53
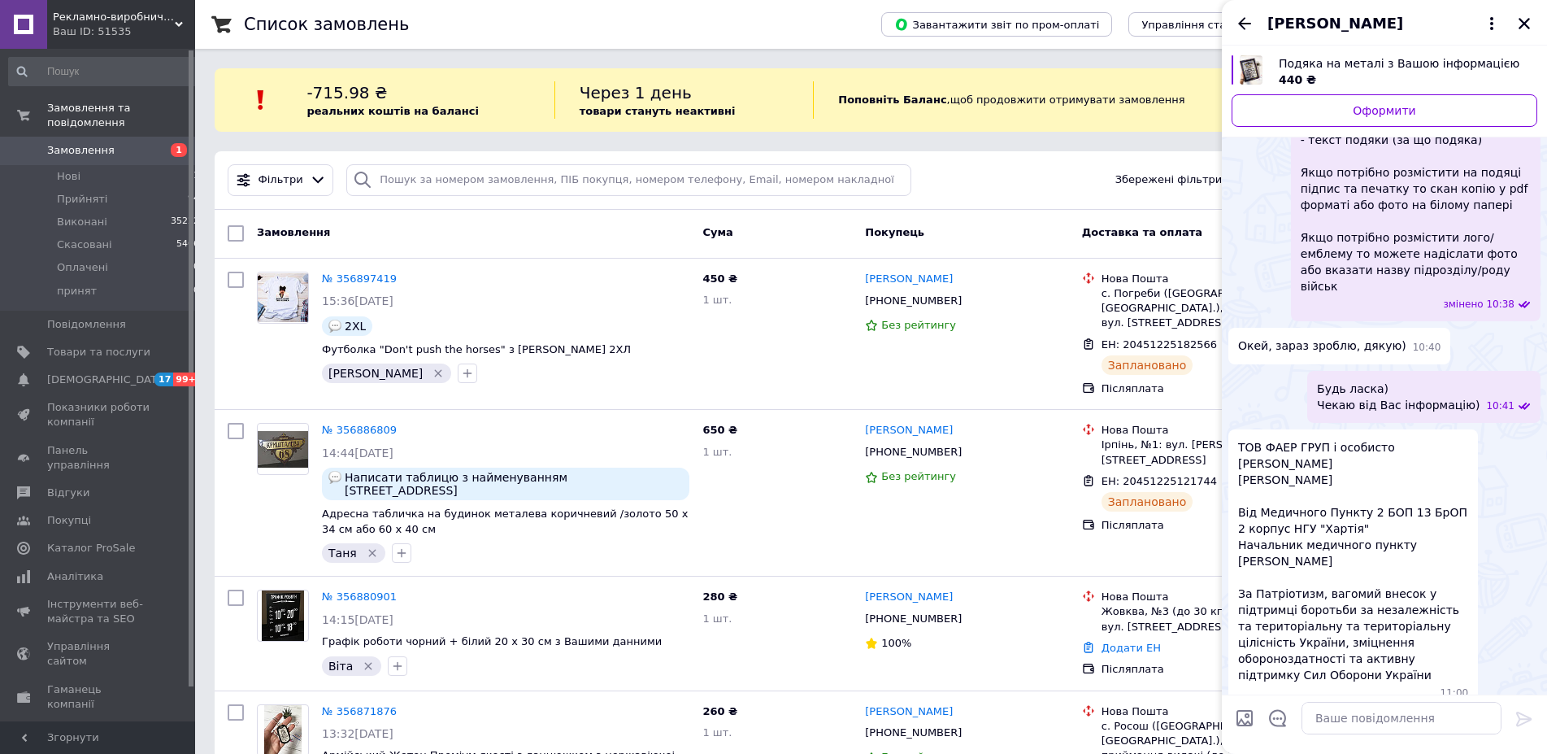
scroll to position [422, 0]
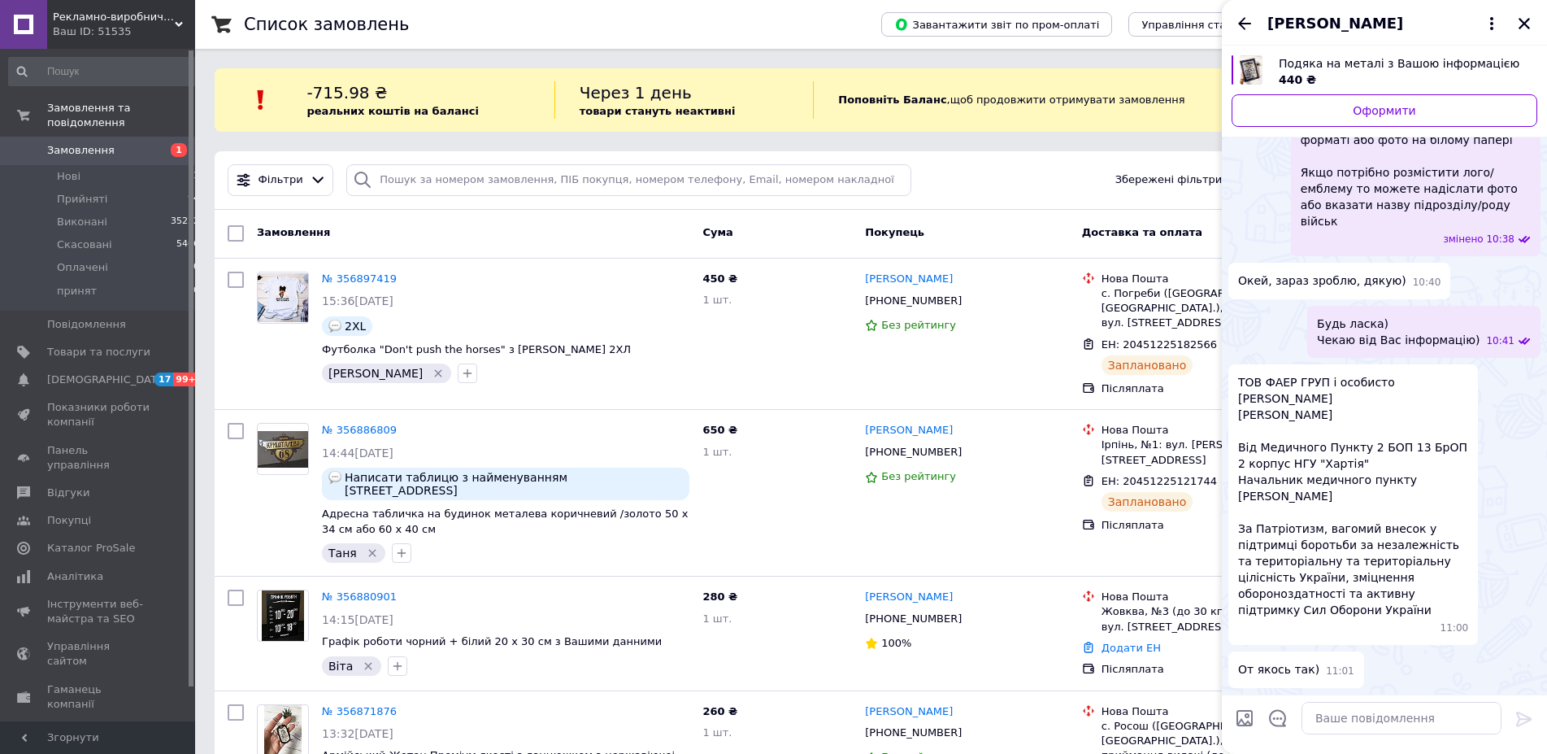
drag, startPoint x: 1238, startPoint y: 348, endPoint x: 1340, endPoint y: 368, distance: 103.6
click at [1340, 374] on span "ТОВ ФАЕР ГРУП і особисто Тимошенко Максим Вікторович Биковський Дмитро Валерійо…" at bounding box center [1353, 496] width 230 height 244
copy span "ТОВ ФАЕР ГРУП і особисто Тимошенко Максим Вікторович"
click at [1298, 435] on span "ТОВ ФАЕР ГРУП і особисто Тимошенко Максим Вікторович Биковський Дмитро Валерійо…" at bounding box center [1353, 496] width 230 height 244
drag, startPoint x: 1239, startPoint y: 414, endPoint x: 1283, endPoint y: 415, distance: 43.9
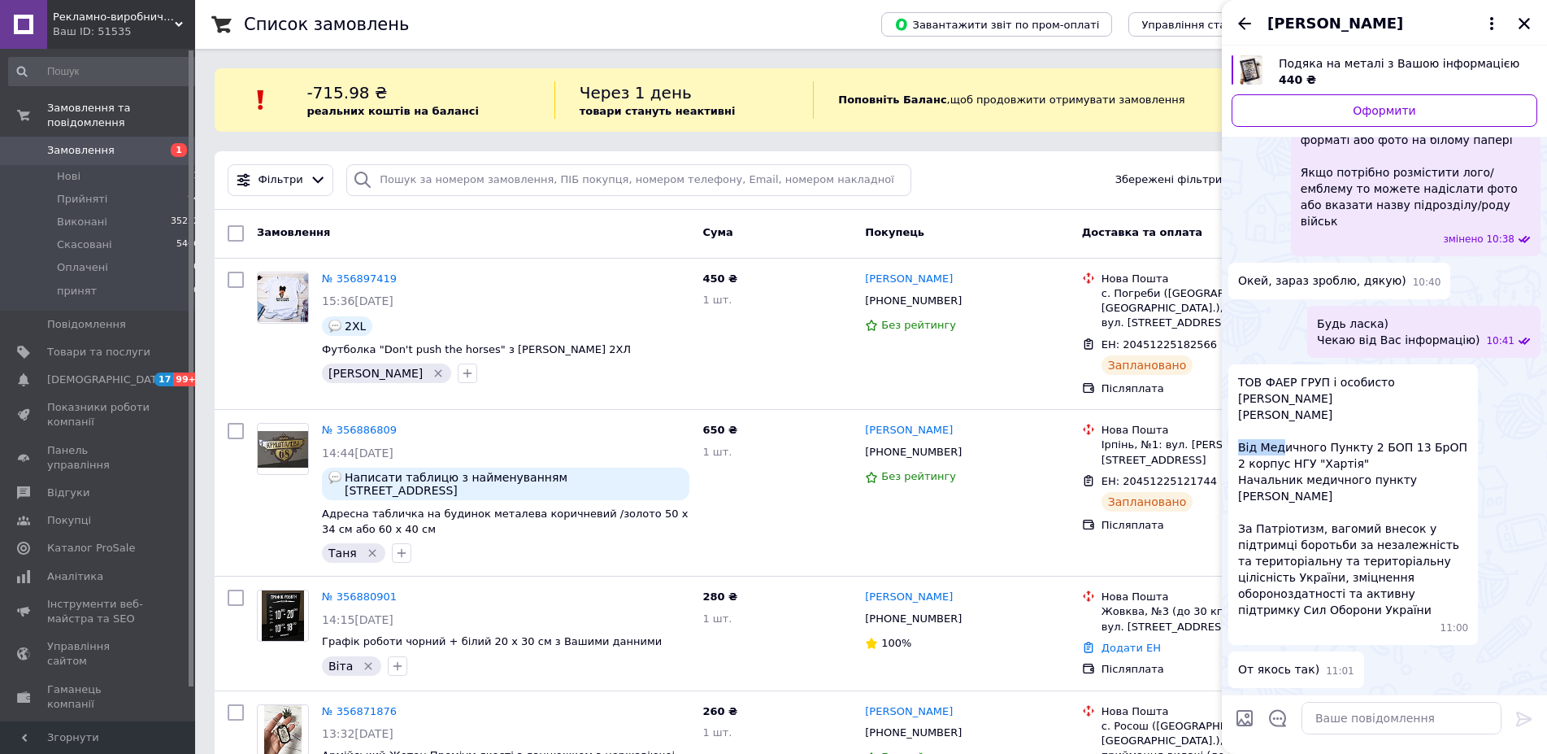
click at [1283, 415] on span "ТОВ ФАЕР ГРУП і особисто Тимошенко Максим Вікторович Биковський Дмитро Валерійо…" at bounding box center [1353, 496] width 230 height 244
click at [1271, 489] on span "ТОВ ФАЕР ГРУП і особисто Тимошенко Максим Вікторович Биковський Дмитро Валерійо…" at bounding box center [1353, 496] width 230 height 244
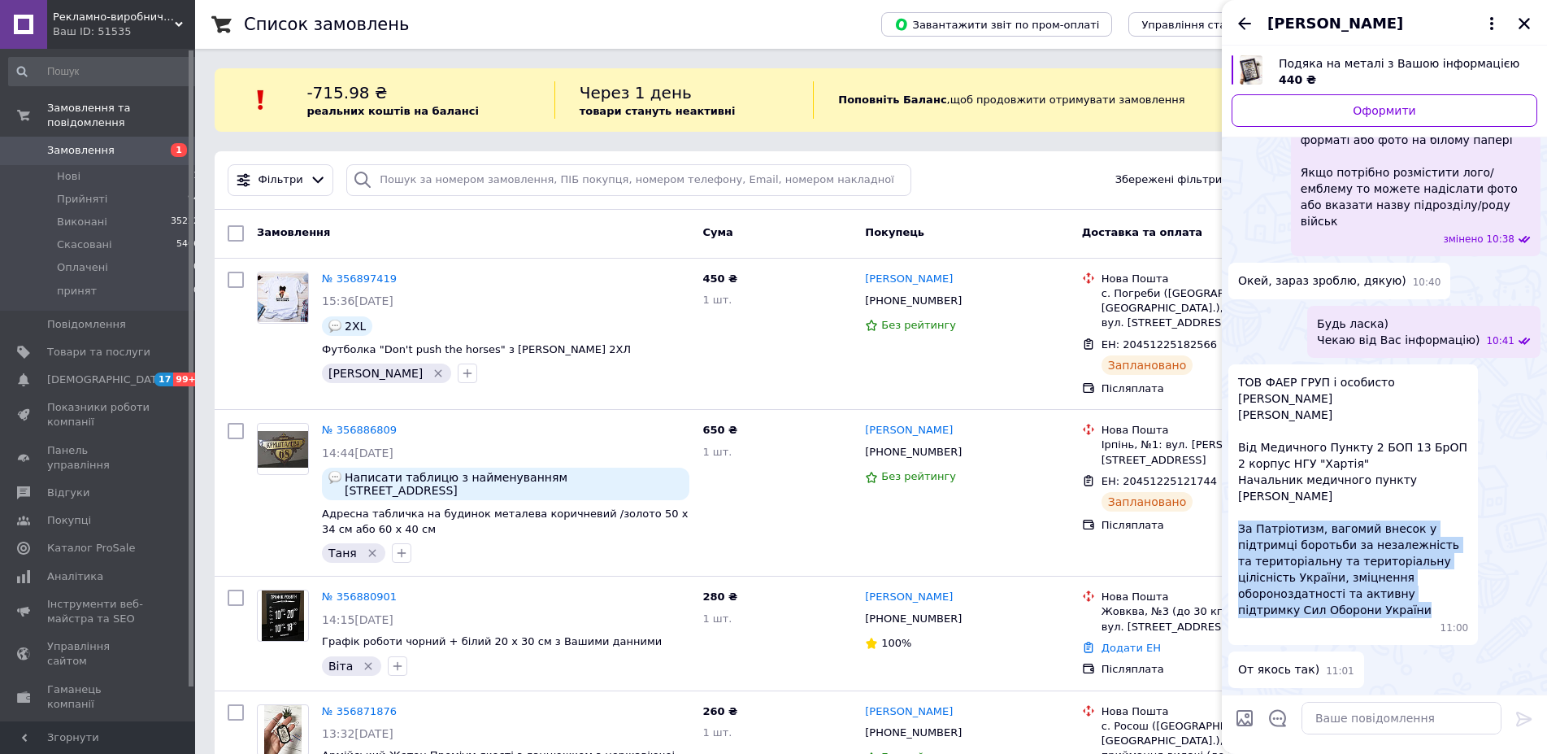
drag, startPoint x: 1238, startPoint y: 495, endPoint x: 1449, endPoint y: 560, distance: 220.4
click at [1449, 560] on span "ТОВ ФАЕР ГРУП і особисто Тимошенко Максим Вікторович Биковський Дмитро Валерійо…" at bounding box center [1353, 496] width 230 height 244
copy span "За Патріотизм, вагомий внесок у підтримці боротьби за незалежність та територіа…"
click at [1332, 526] on span "ТОВ ФАЕР ГРУП і особисто Тимошенко Максим Вікторович Биковський Дмитро Валерійо…" at bounding box center [1353, 496] width 230 height 244
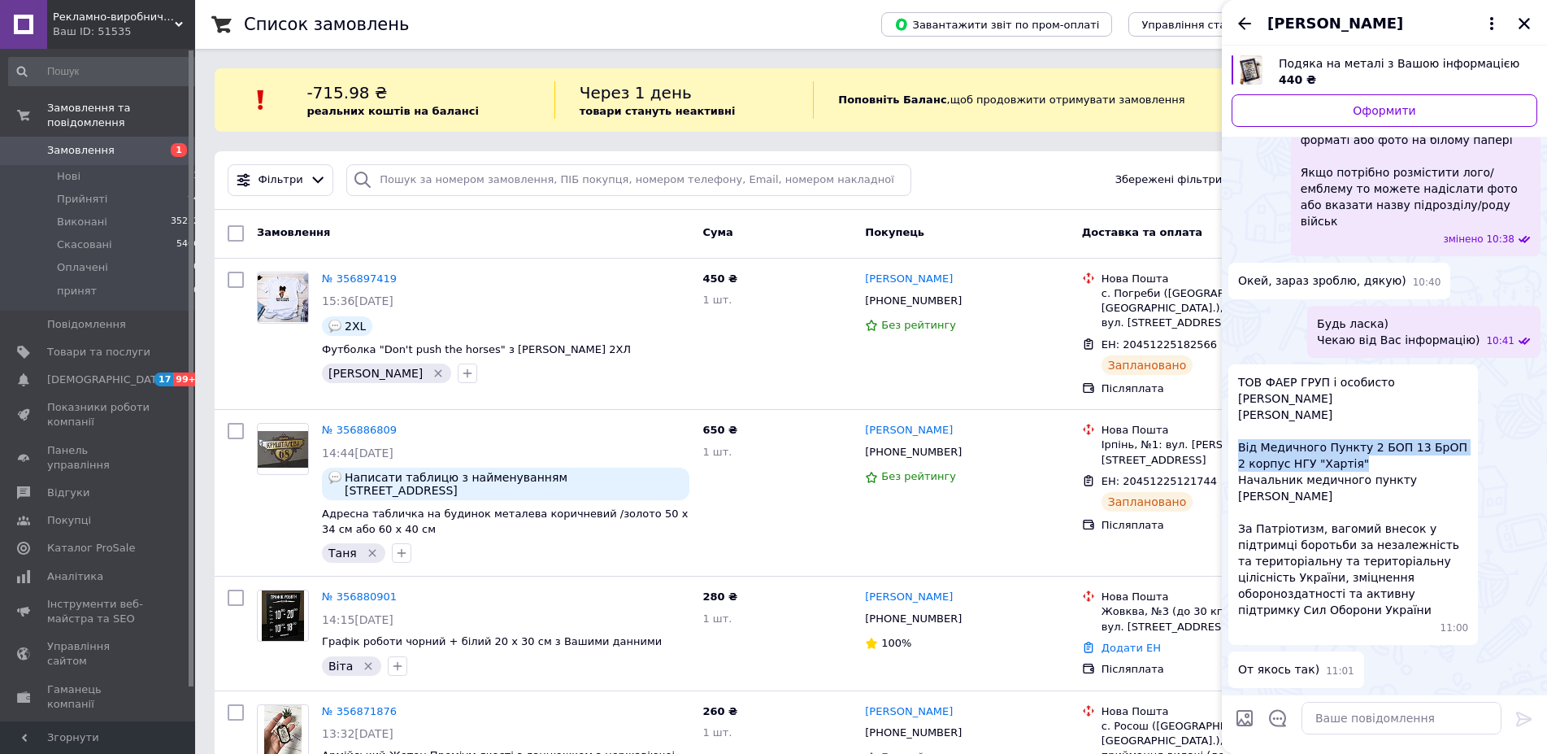
drag, startPoint x: 1240, startPoint y: 412, endPoint x: 1342, endPoint y: 433, distance: 104.6
click at [1342, 433] on span "ТОВ ФАЕР ГРУП і особисто Тимошенко Максим Вікторович Биковський Дмитро Валерійо…" at bounding box center [1353, 496] width 230 height 244
copy span "Від Медичного Пункту 2 БОП 13 БрОП 2 корпус НГУ "Хартія""
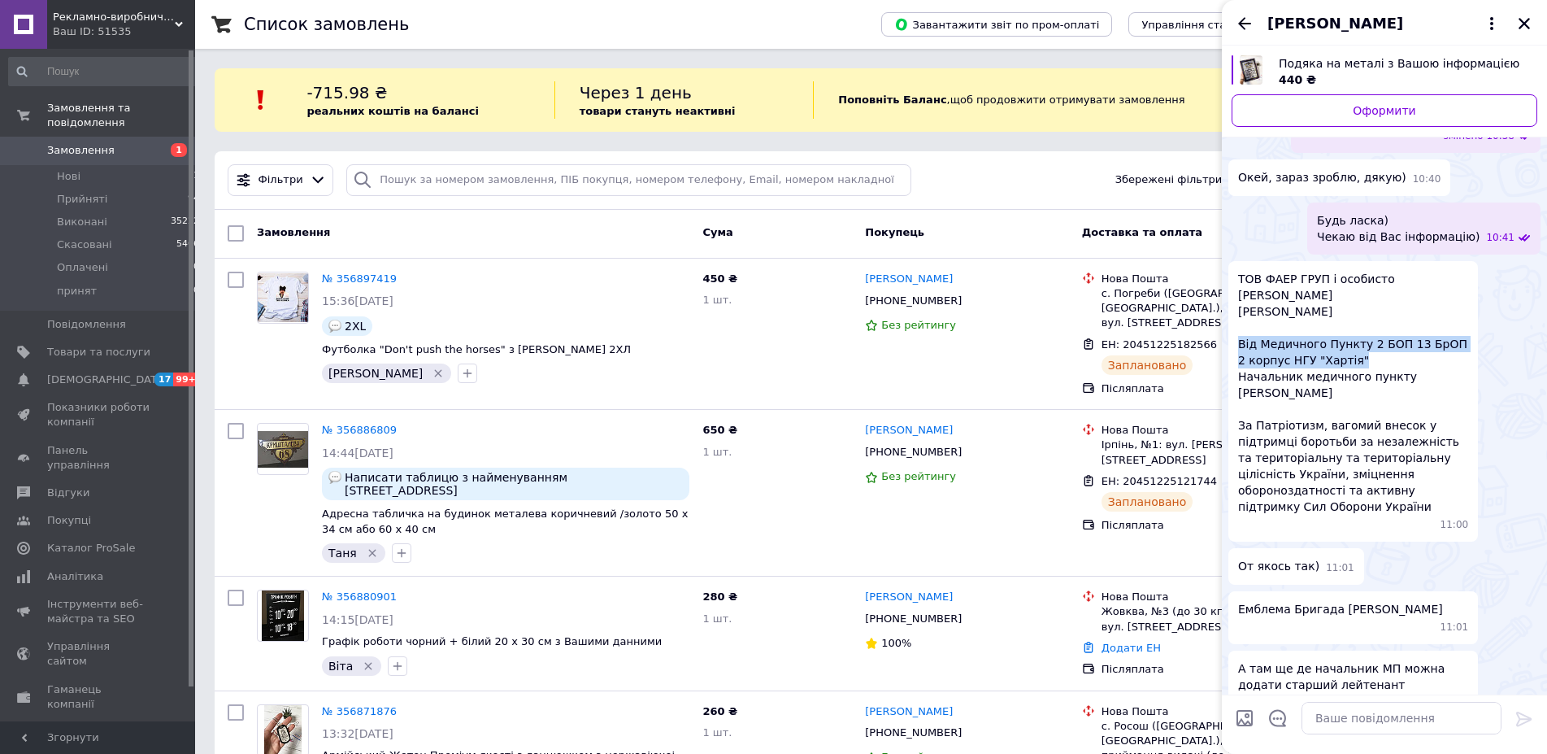
scroll to position [515, 0]
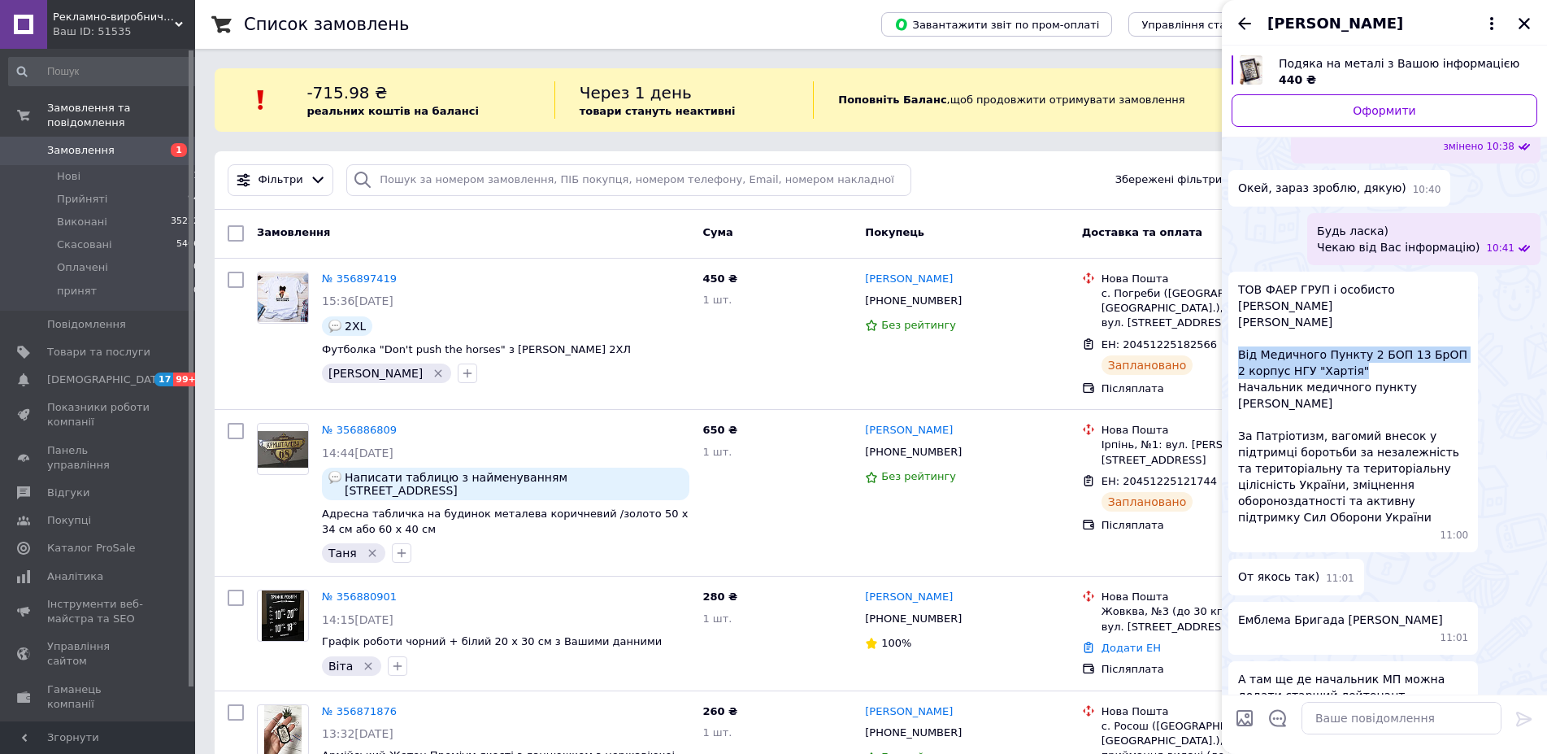
click at [1259, 364] on span "ТОВ ФАЕР ГРУП і особисто Тимошенко Максим Вікторович Биковський Дмитро Валерійо…" at bounding box center [1353, 403] width 230 height 244
drag, startPoint x: 1242, startPoint y: 355, endPoint x: 1390, endPoint y: 355, distance: 148.8
click at [1390, 355] on span "ТОВ ФАЕР ГРУП і особисто Тимошенко Максим Вікторович Биковський Дмитро Валерійо…" at bounding box center [1353, 403] width 230 height 244
copy span "Начальник медичного пункту"
drag, startPoint x: 1396, startPoint y: 353, endPoint x: 1406, endPoint y: 364, distance: 15.0
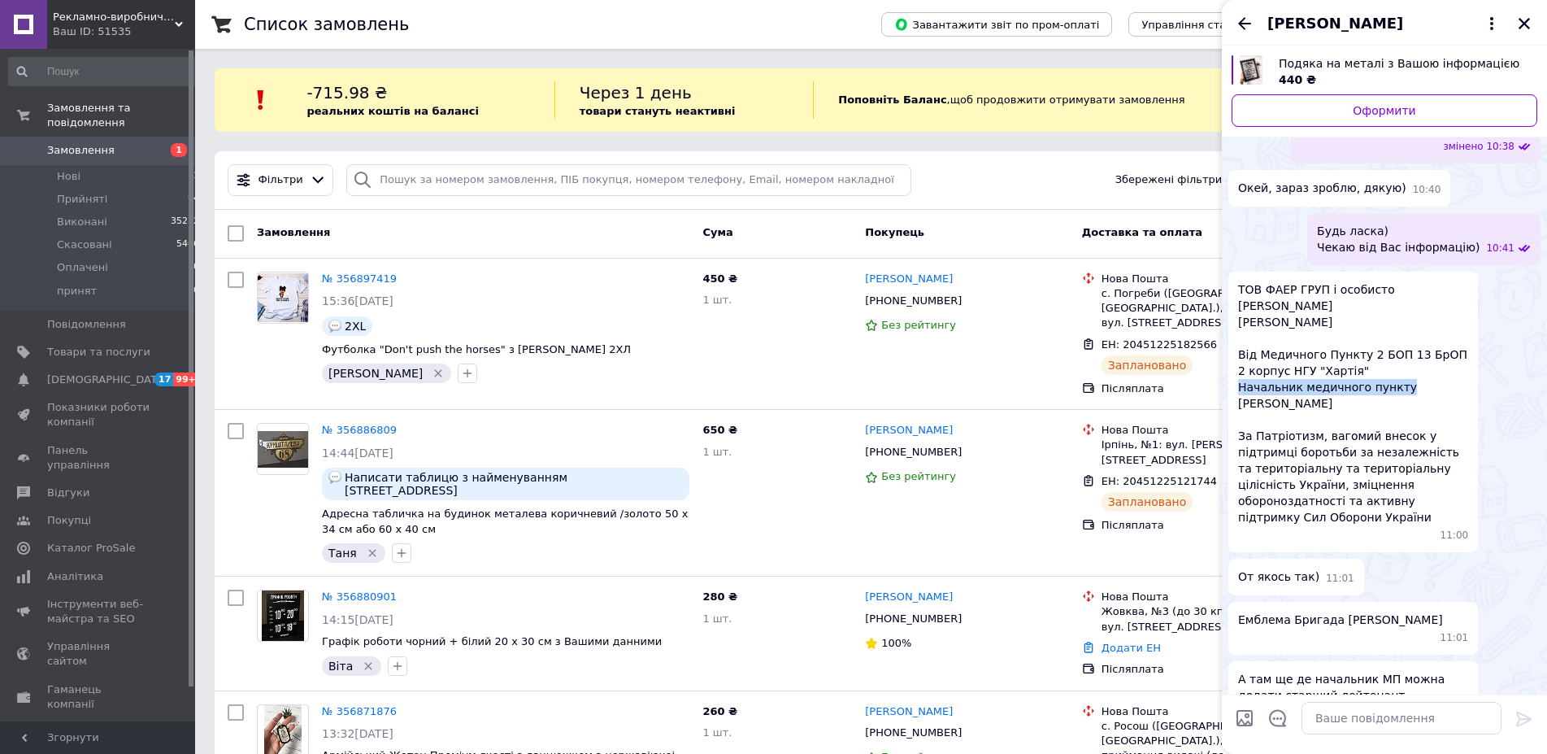
click at [1406, 364] on span "ТОВ ФАЕР ГРУП і особисто Тимошенко Максим Вікторович Биковський Дмитро Валерійо…" at bounding box center [1353, 403] width 230 height 244
copy span "КРИВОШЕЙ Микола"
click at [1290, 438] on span "ТОВ ФАЕР ГРУП і особисто Тимошенко Максим Вікторович Биковський Дмитро Валерійо…" at bounding box center [1353, 403] width 230 height 244
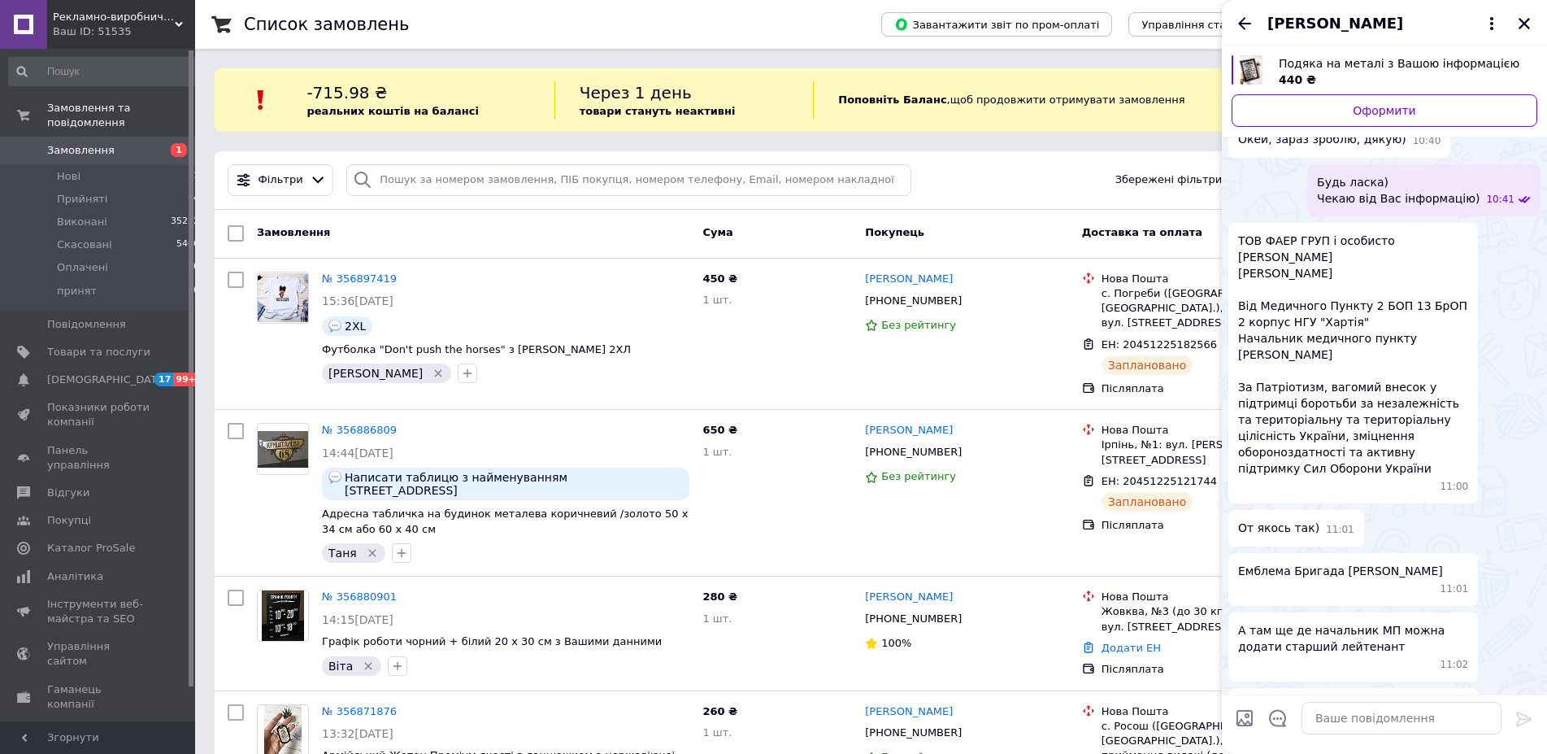
scroll to position [607, 0]
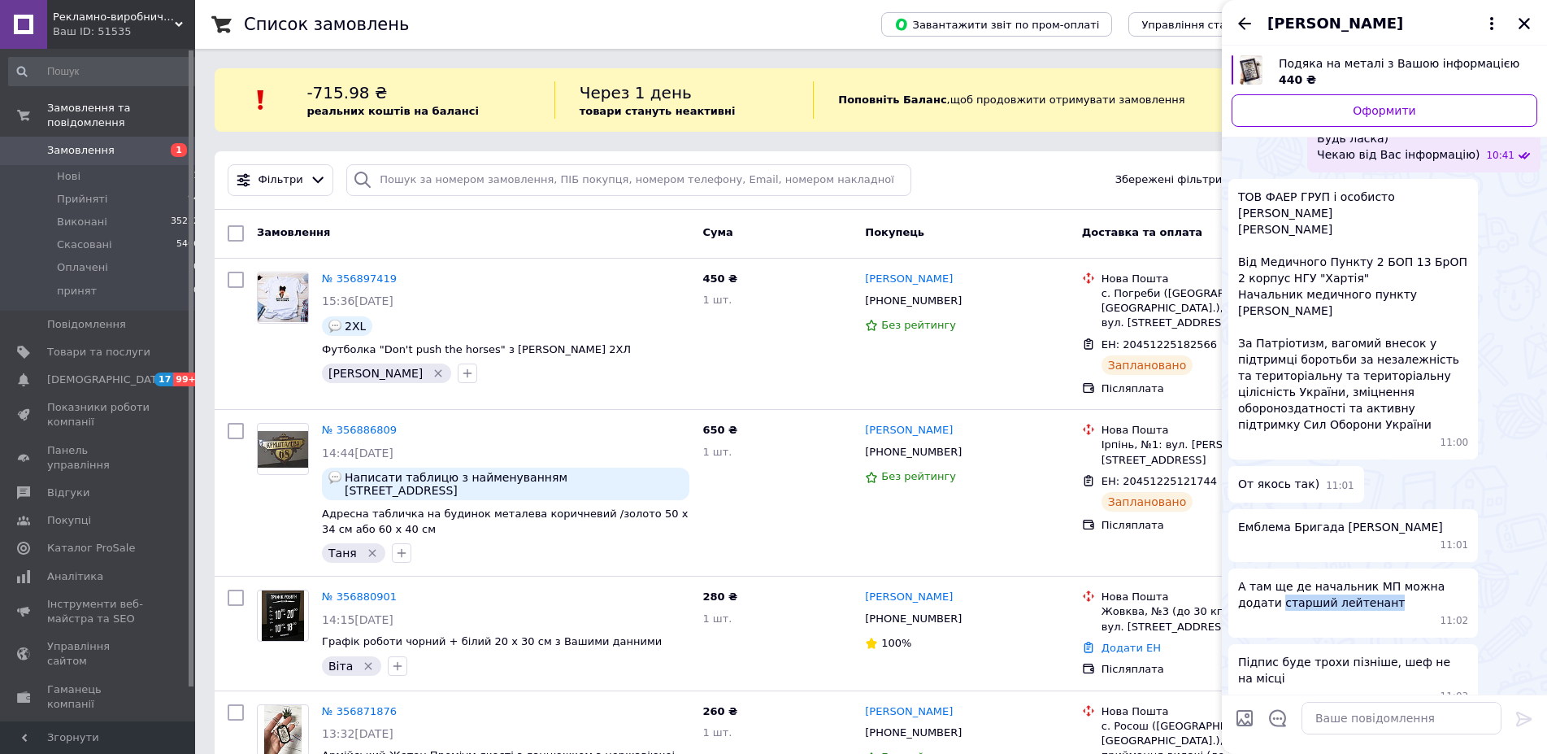
drag, startPoint x: 1277, startPoint y: 542, endPoint x: 1377, endPoint y: 538, distance: 99.2
click at [1377, 578] on span "А там ще де начальник МП можна додати старший лейтенант" at bounding box center [1353, 594] width 230 height 33
copy span "старший лейтенант"
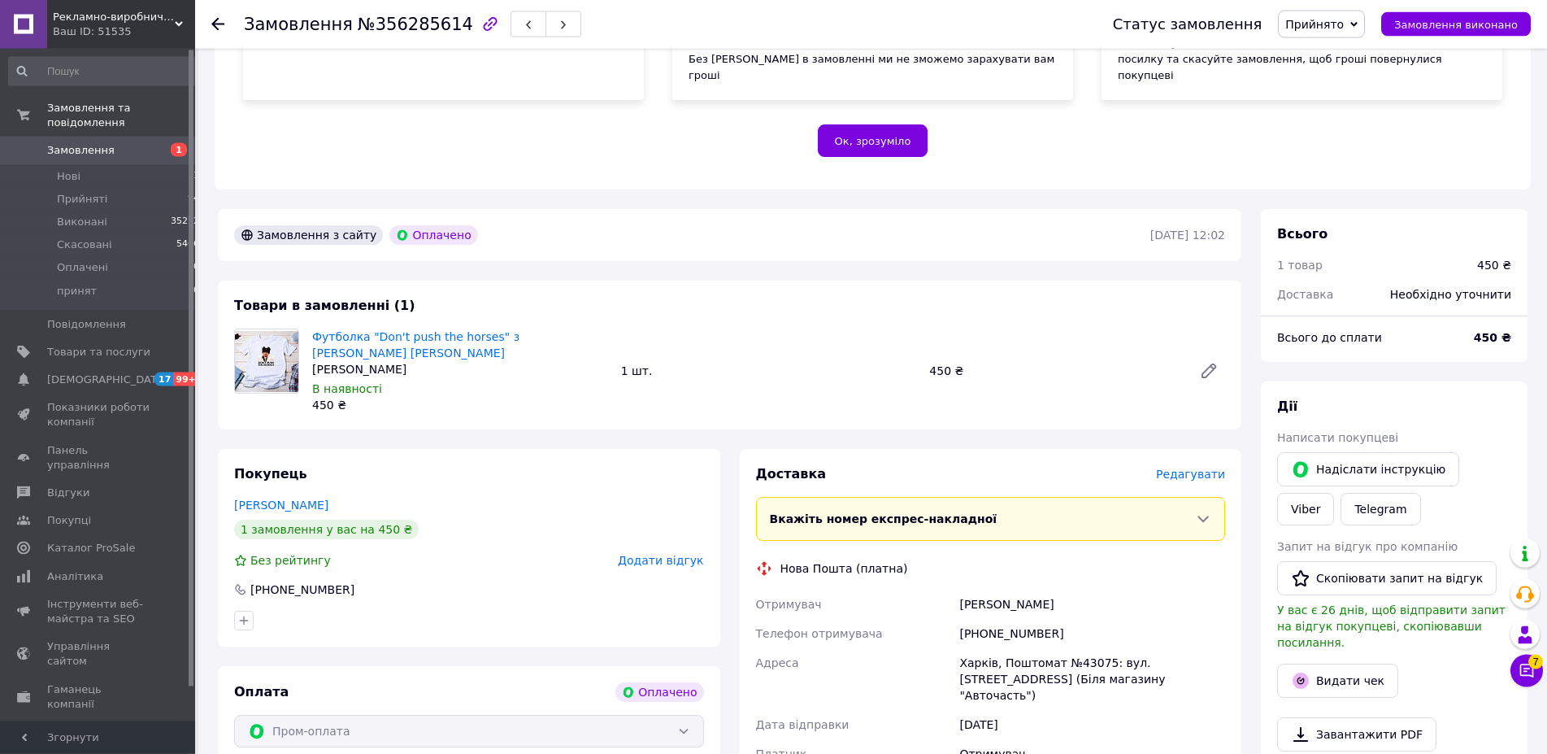
scroll to position [325, 0]
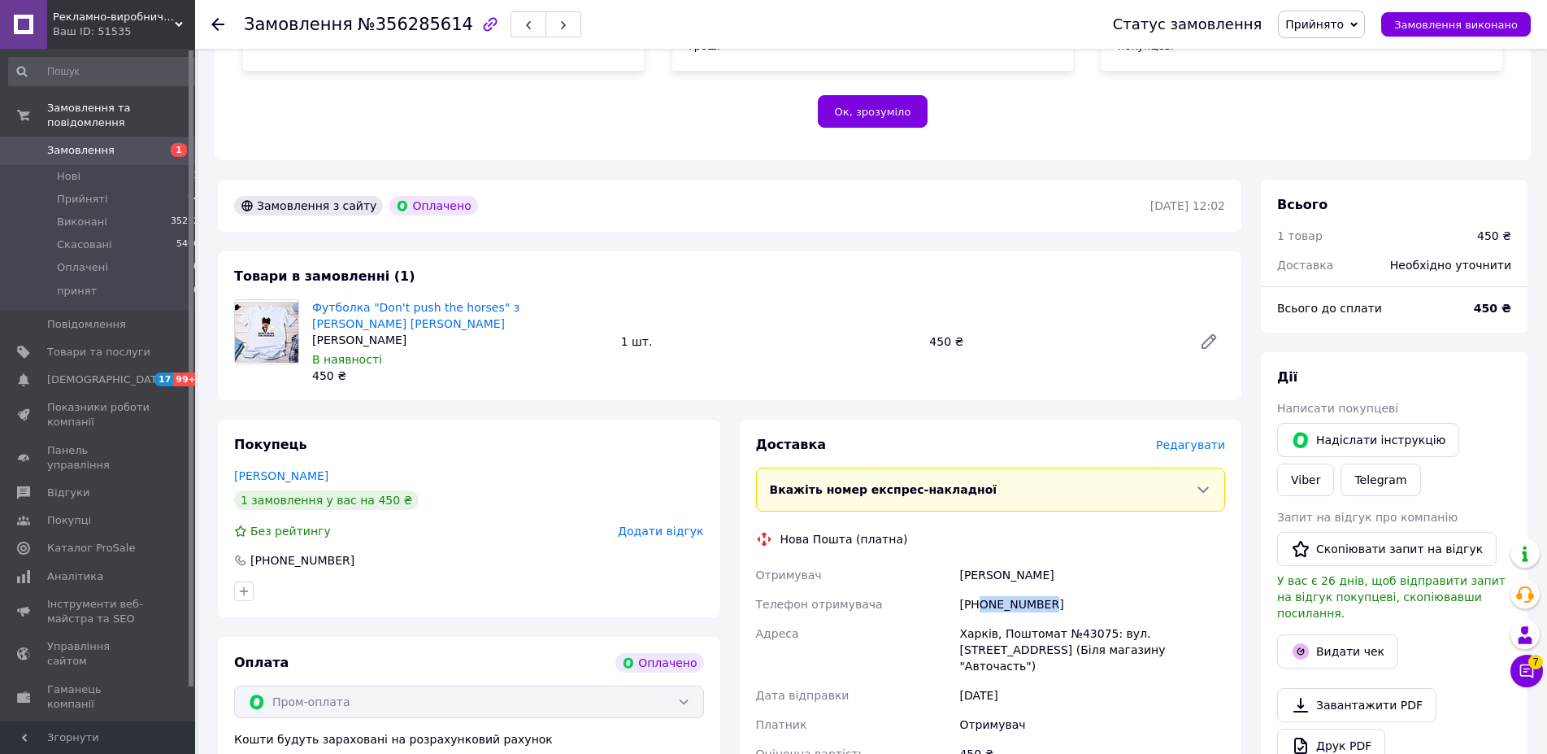
drag, startPoint x: 982, startPoint y: 590, endPoint x: 1074, endPoint y: 580, distance: 92.5
click at [1074, 589] on div "+380664205326" at bounding box center [1092, 603] width 272 height 29
copy div "0664205326"
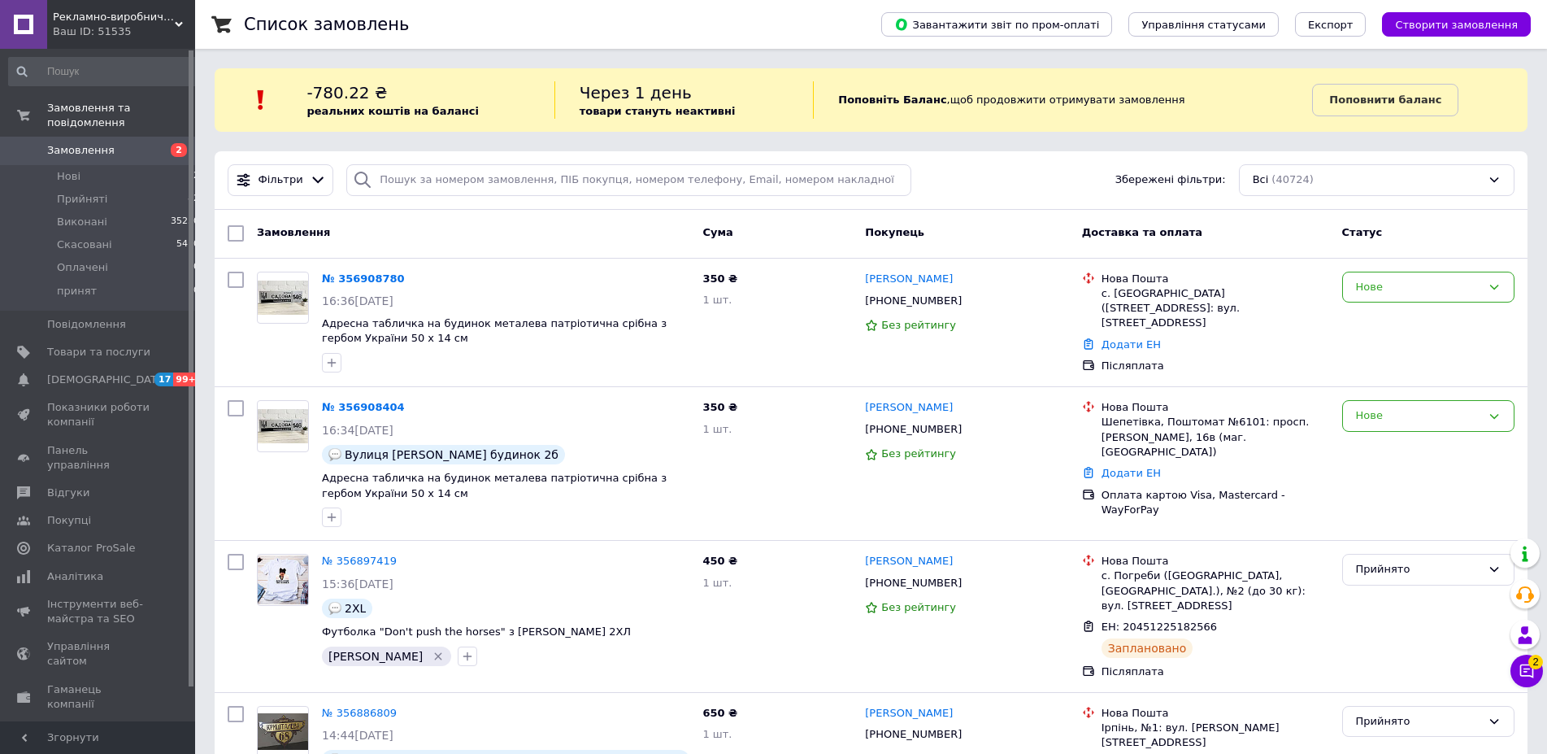
scroll to position [556, 0]
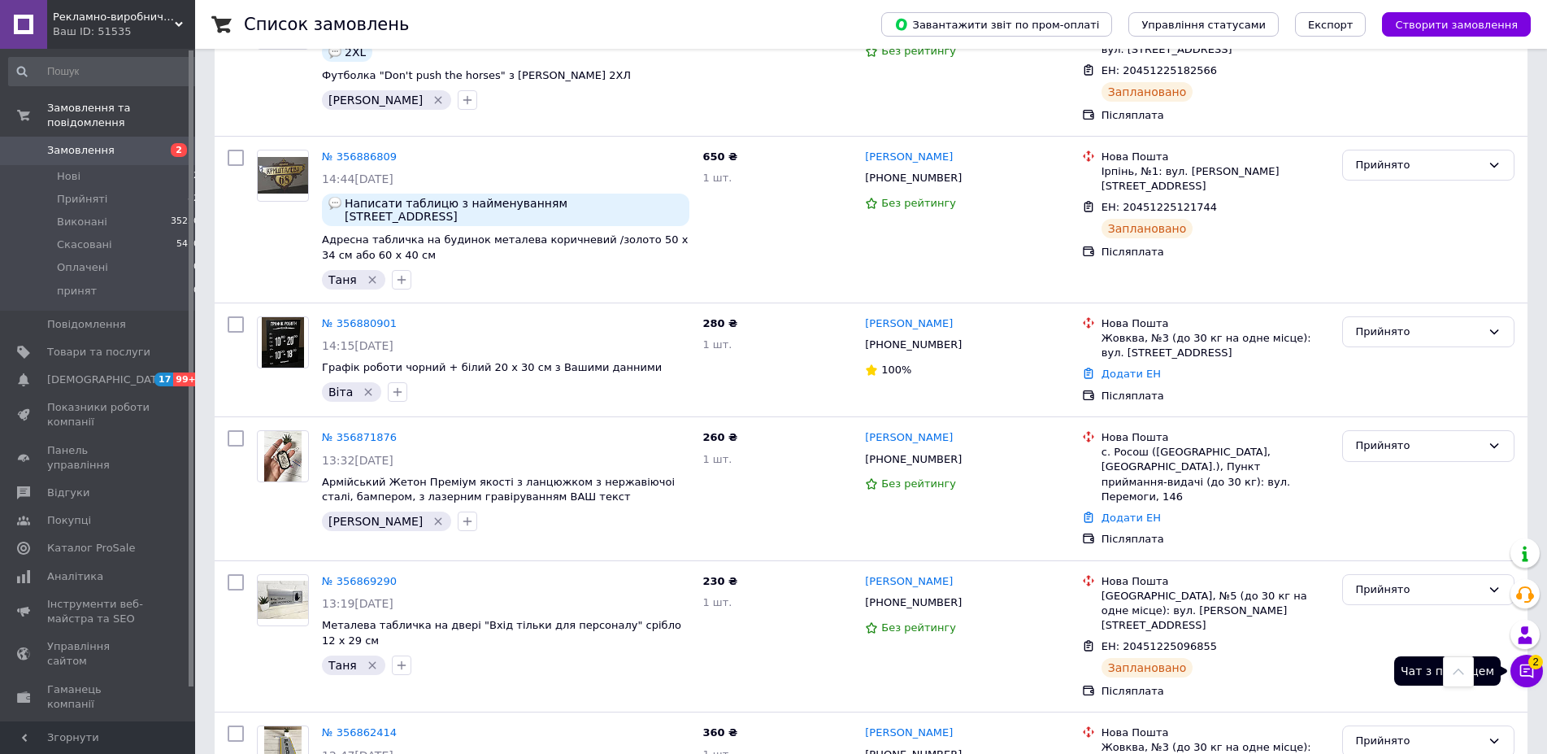
click at [1538, 680] on button "Чат з покупцем 2" at bounding box center [1527, 671] width 33 height 33
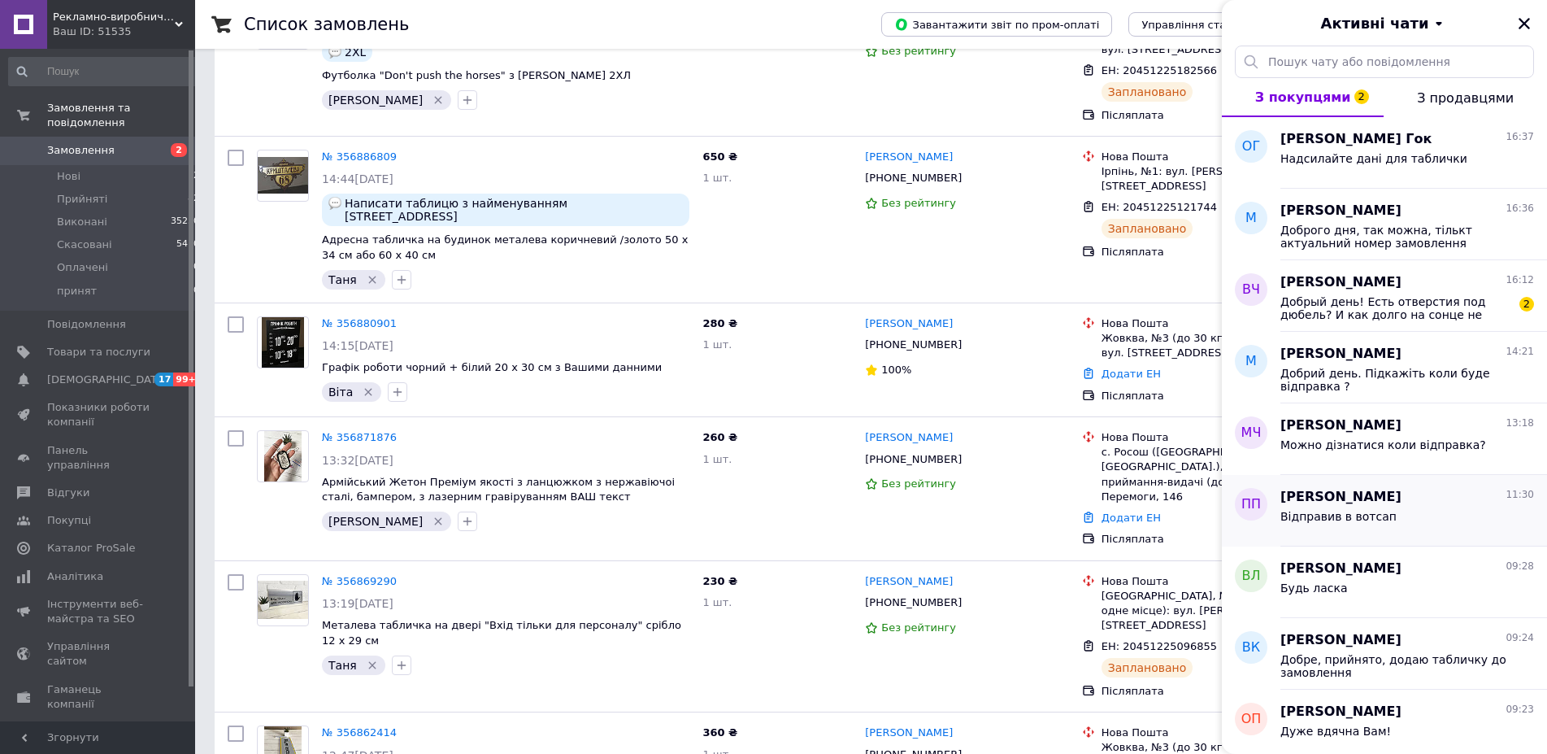
click at [1402, 506] on div "Павло Піляєв 11:30" at bounding box center [1408, 497] width 254 height 19
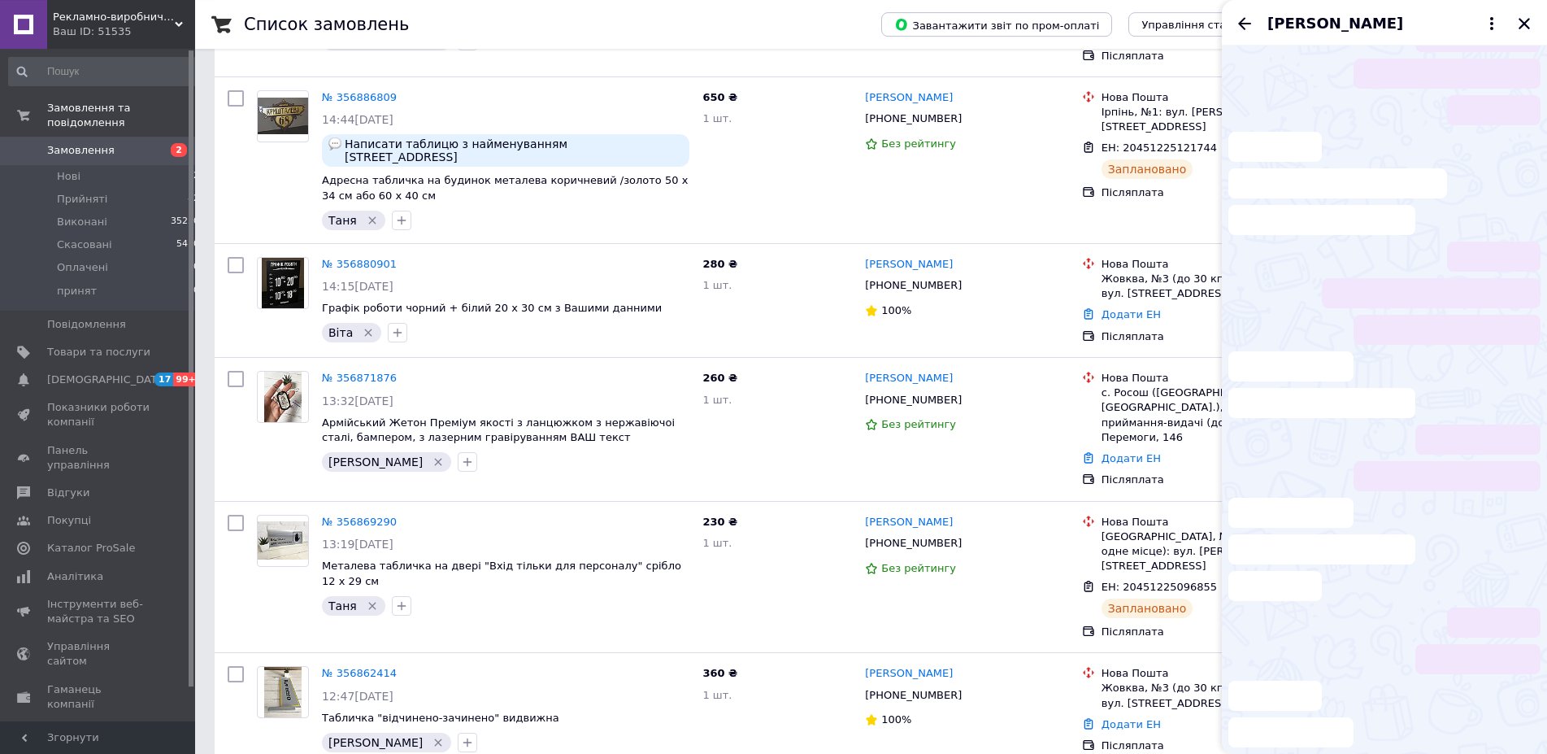
scroll to position [1390, 0]
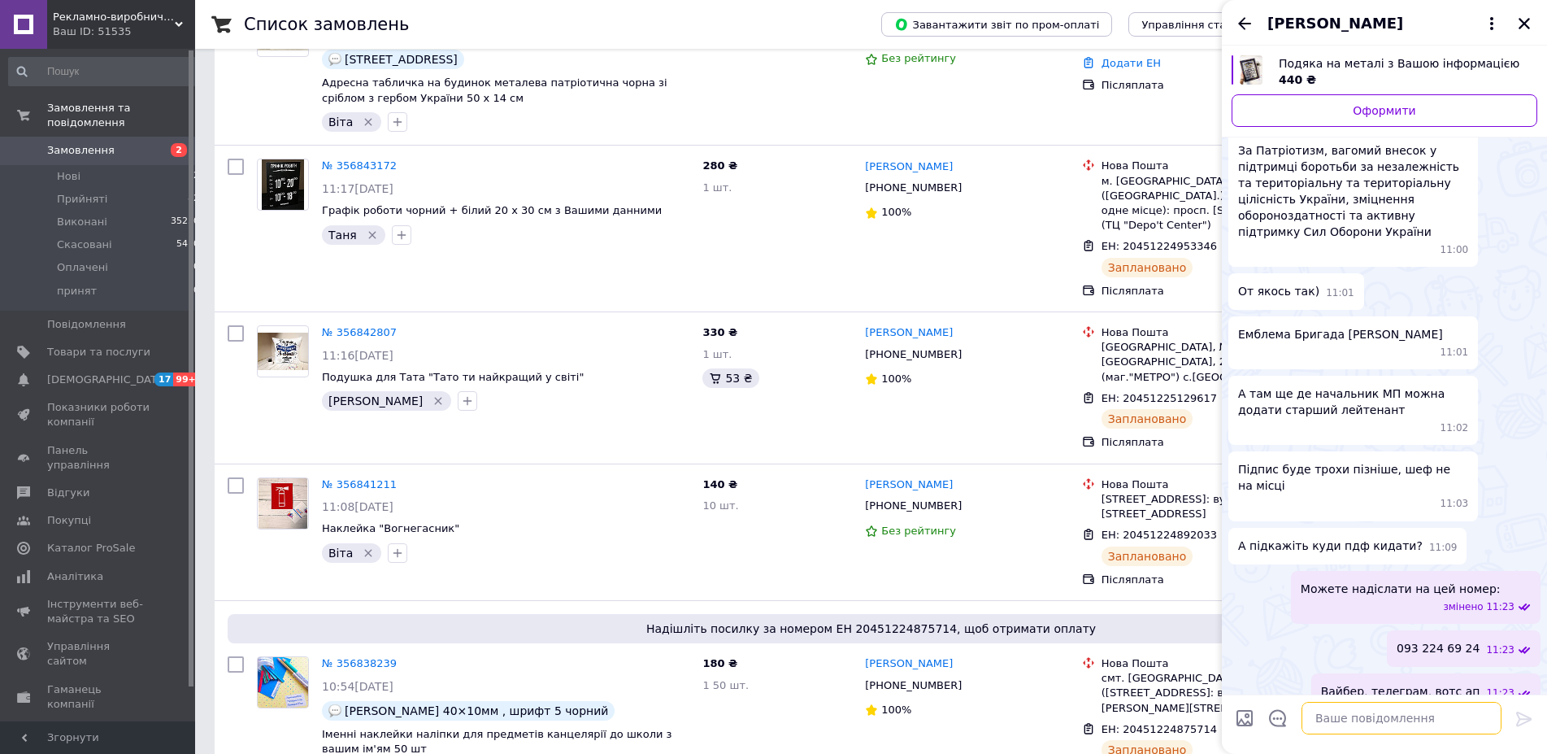
click at [1369, 716] on textarea at bounding box center [1402, 718] width 200 height 33
type textarea "М"
type textarea "Макет надіслав також у вотсап"
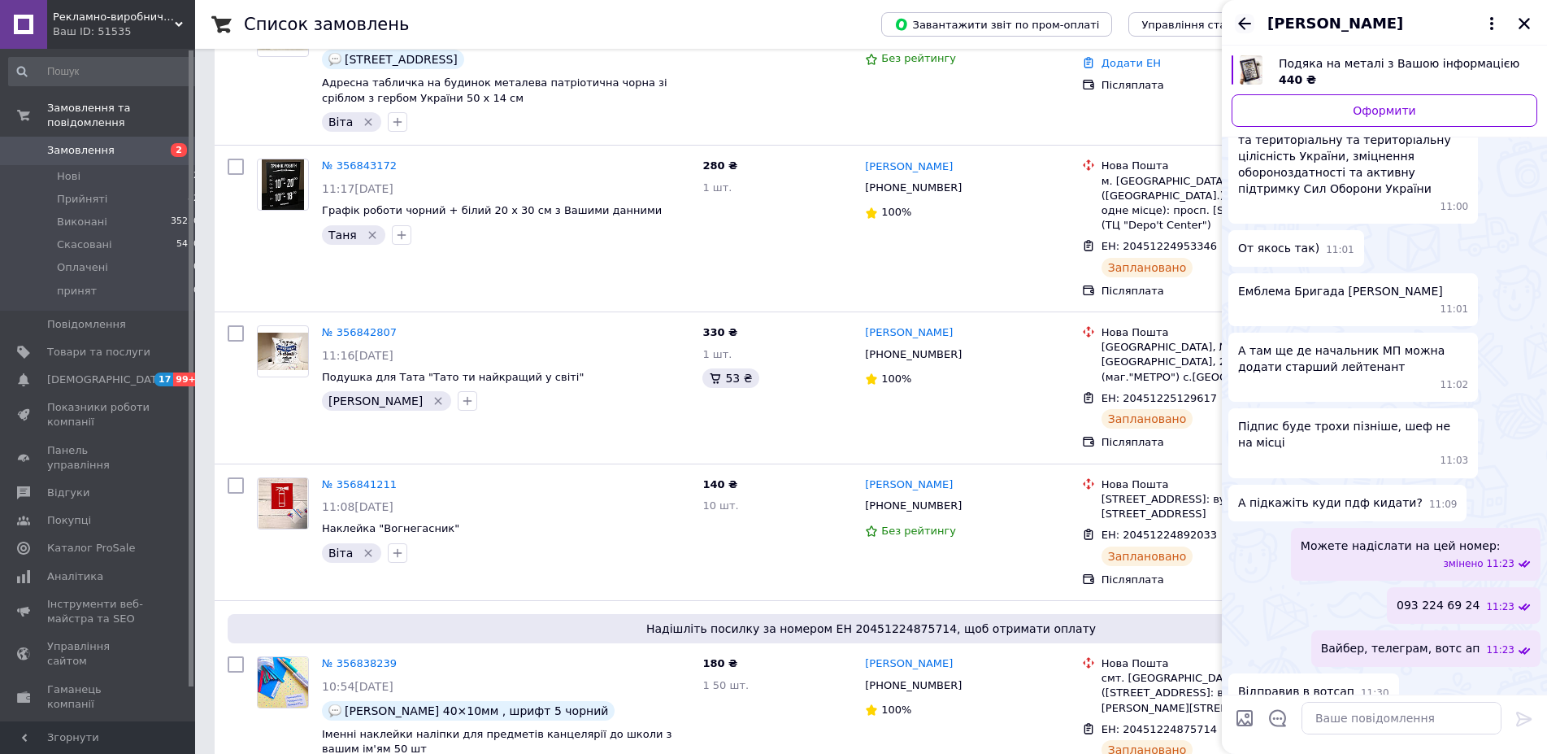
click at [1250, 24] on icon "Назад" at bounding box center [1244, 23] width 13 height 12
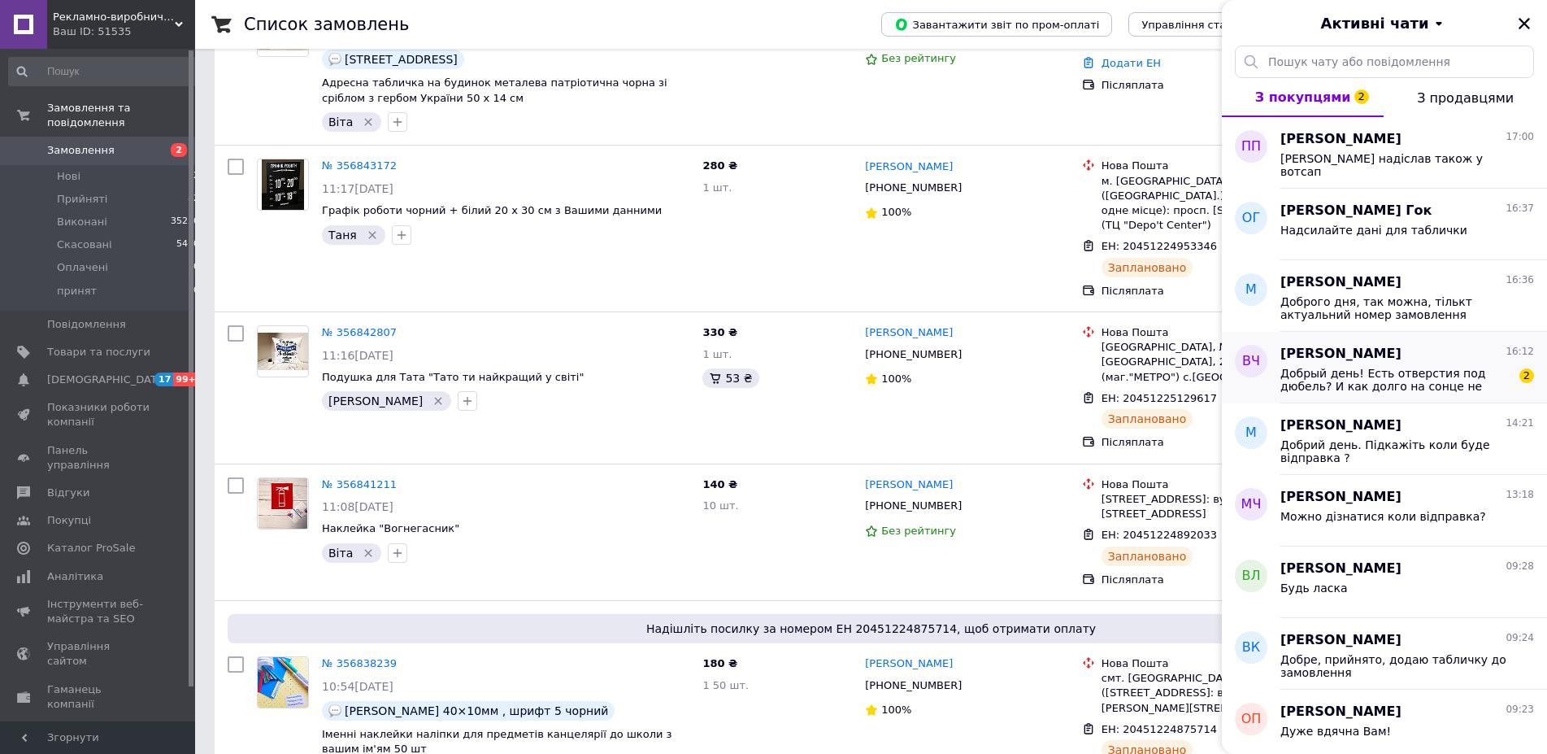
click at [1409, 381] on span "Добрый день! Есть отверстия под дюбель? И как долго на сонце не выгорает?" at bounding box center [1396, 380] width 231 height 26
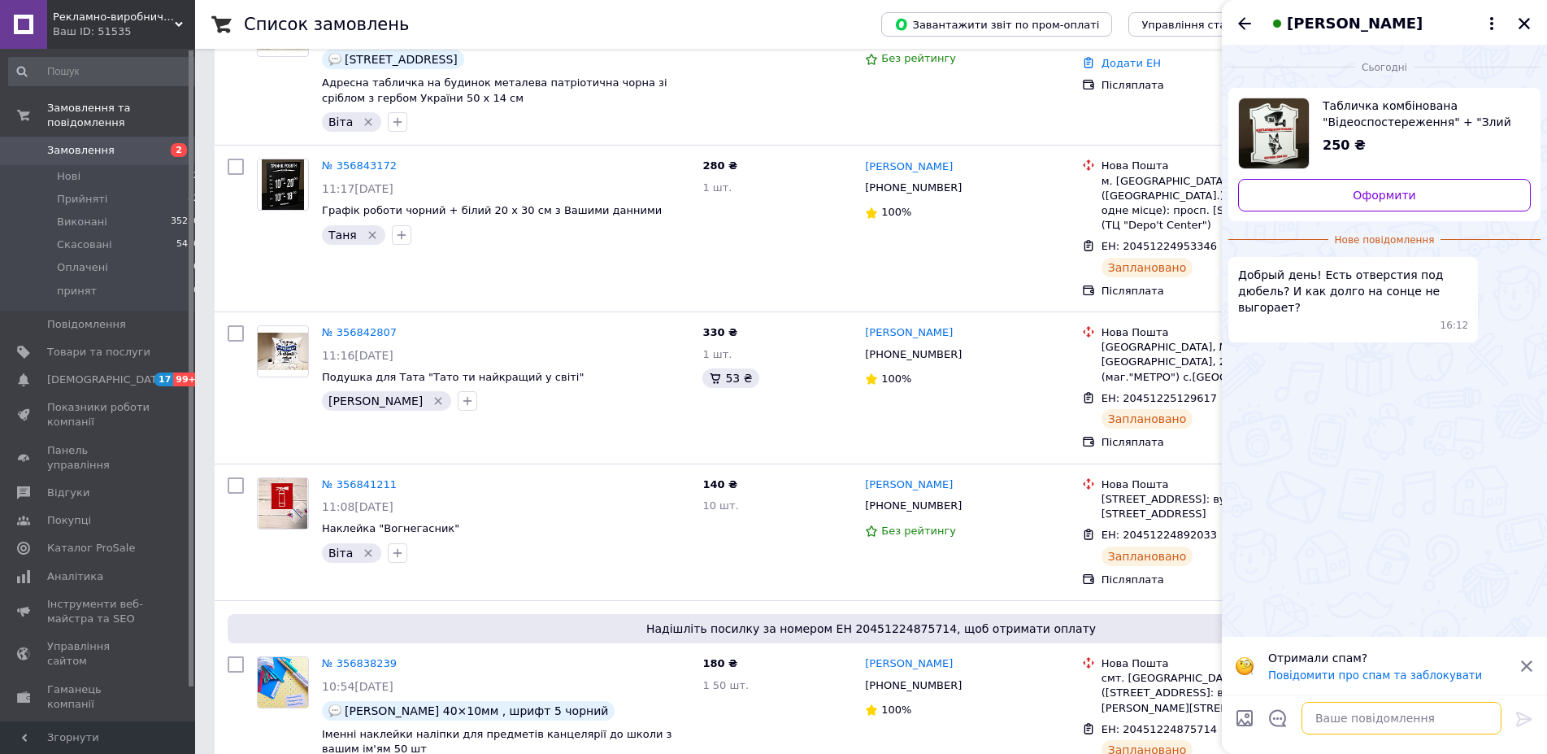
click at [1378, 717] on textarea at bounding box center [1402, 718] width 200 height 33
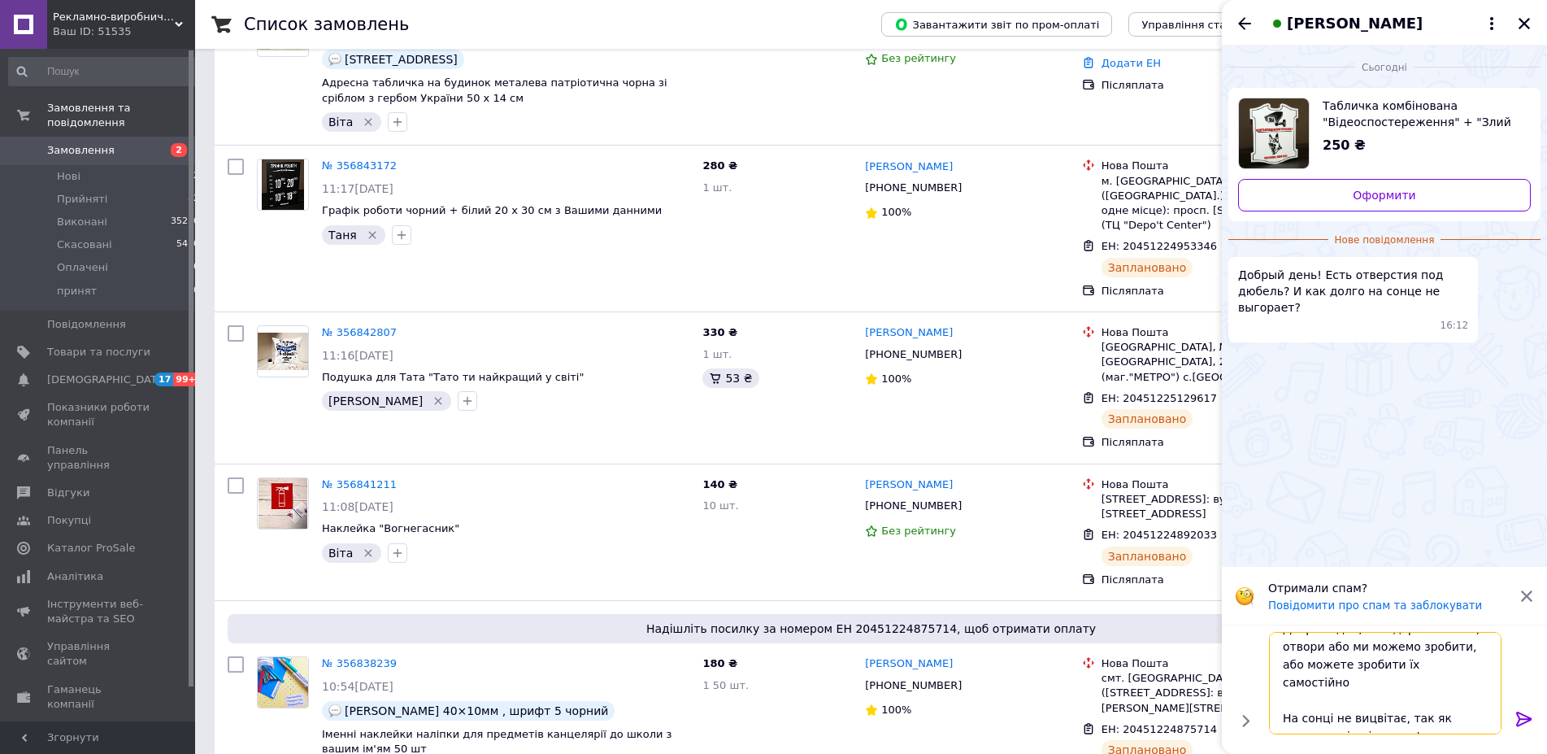
scroll to position [30, 0]
click at [1367, 713] on textarea "Доброго дня, стандартно немає, отвори або ми можемо зробити, або можете зробити…" at bounding box center [1385, 683] width 233 height 102
type textarea "Доброго дня, стандартно немає, отвори або ми можемо зробити, або можете зробити…"
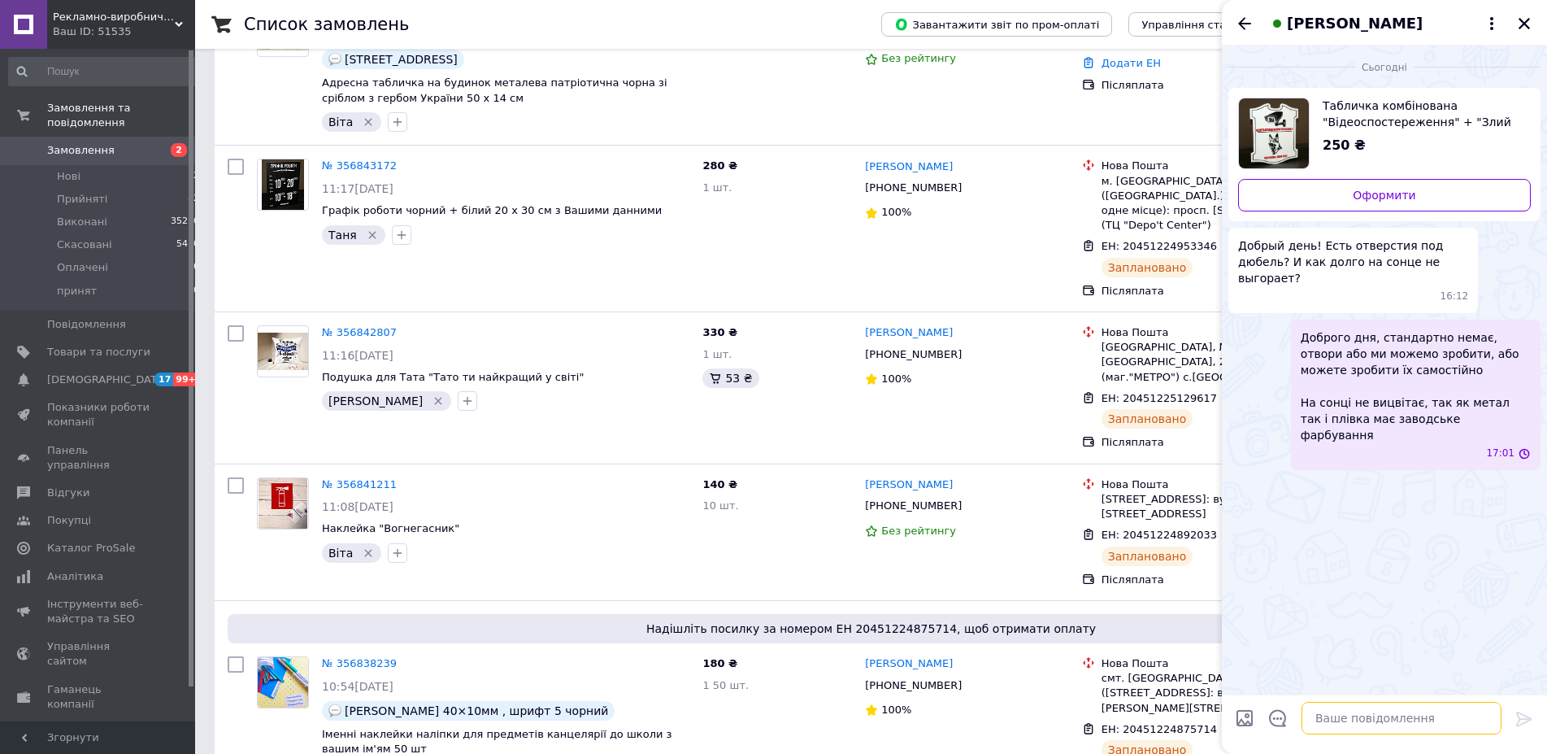
scroll to position [0, 0]
click at [1243, 33] on icon "Назад" at bounding box center [1245, 24] width 20 height 20
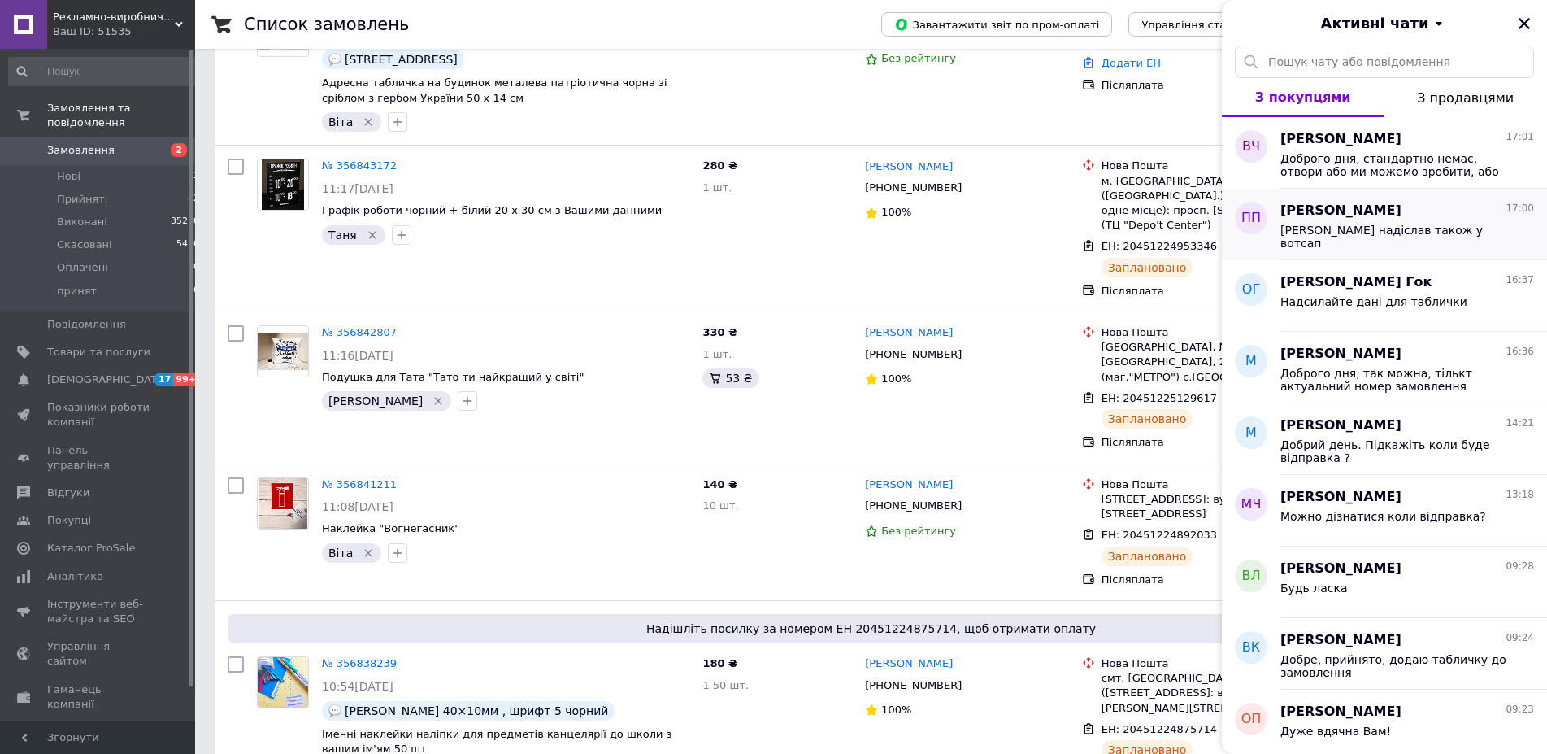
click at [1399, 228] on span "Макет надіслав також у вотсап" at bounding box center [1396, 237] width 231 height 26
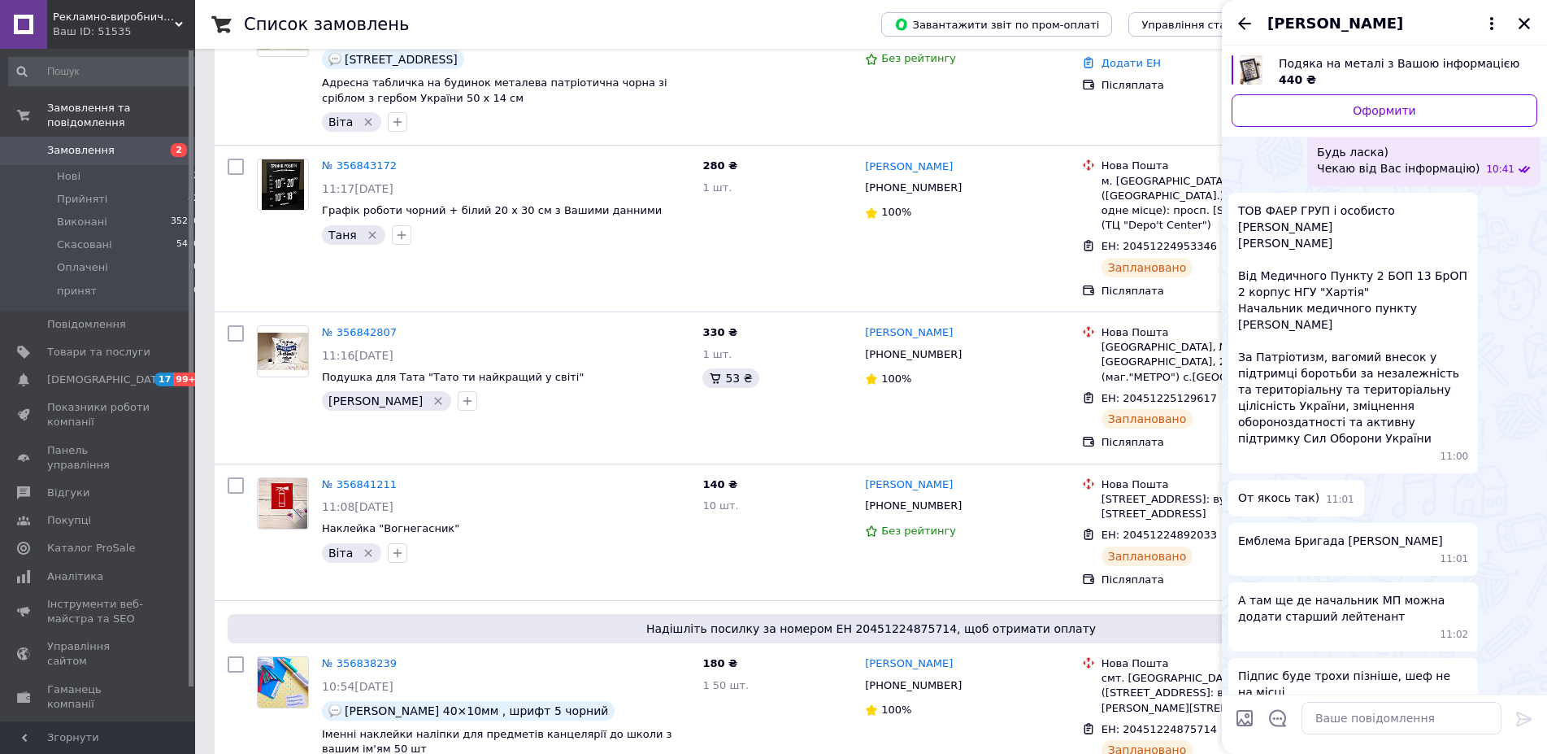
scroll to position [565, 0]
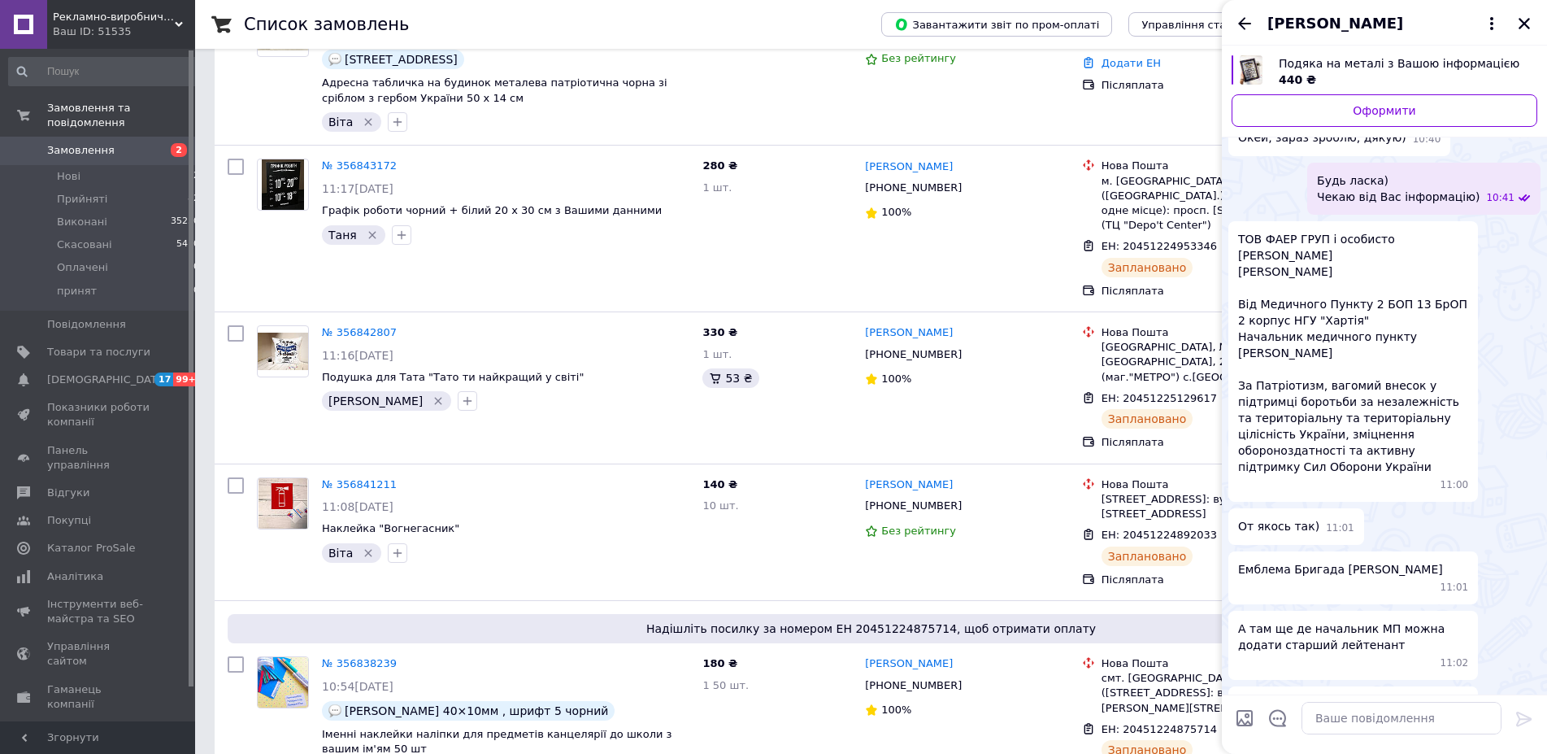
drag, startPoint x: 1410, startPoint y: 241, endPoint x: 1240, endPoint y: 235, distance: 170.0
click at [1240, 235] on span "ТОВ ФАЕР ГРУП і особисто Тимошенко Максим Вікторович Биковський Дмитро Валерійо…" at bounding box center [1353, 353] width 230 height 244
copy span "Биковський Дмитро Валерійович"
click at [1248, 21] on icon "Назад" at bounding box center [1245, 24] width 20 height 20
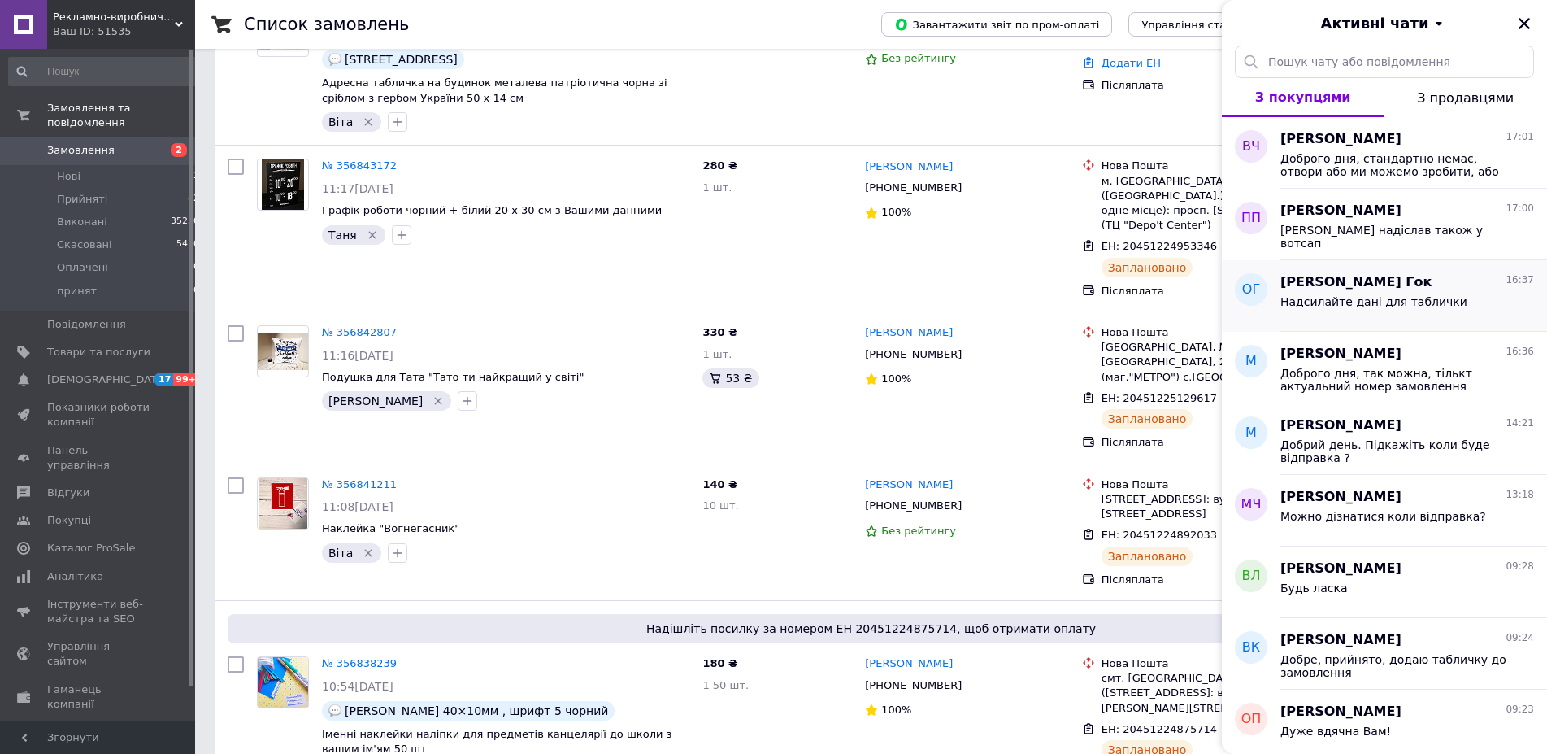
click at [1399, 296] on span "Надсилайте дані для таблички" at bounding box center [1374, 301] width 187 height 13
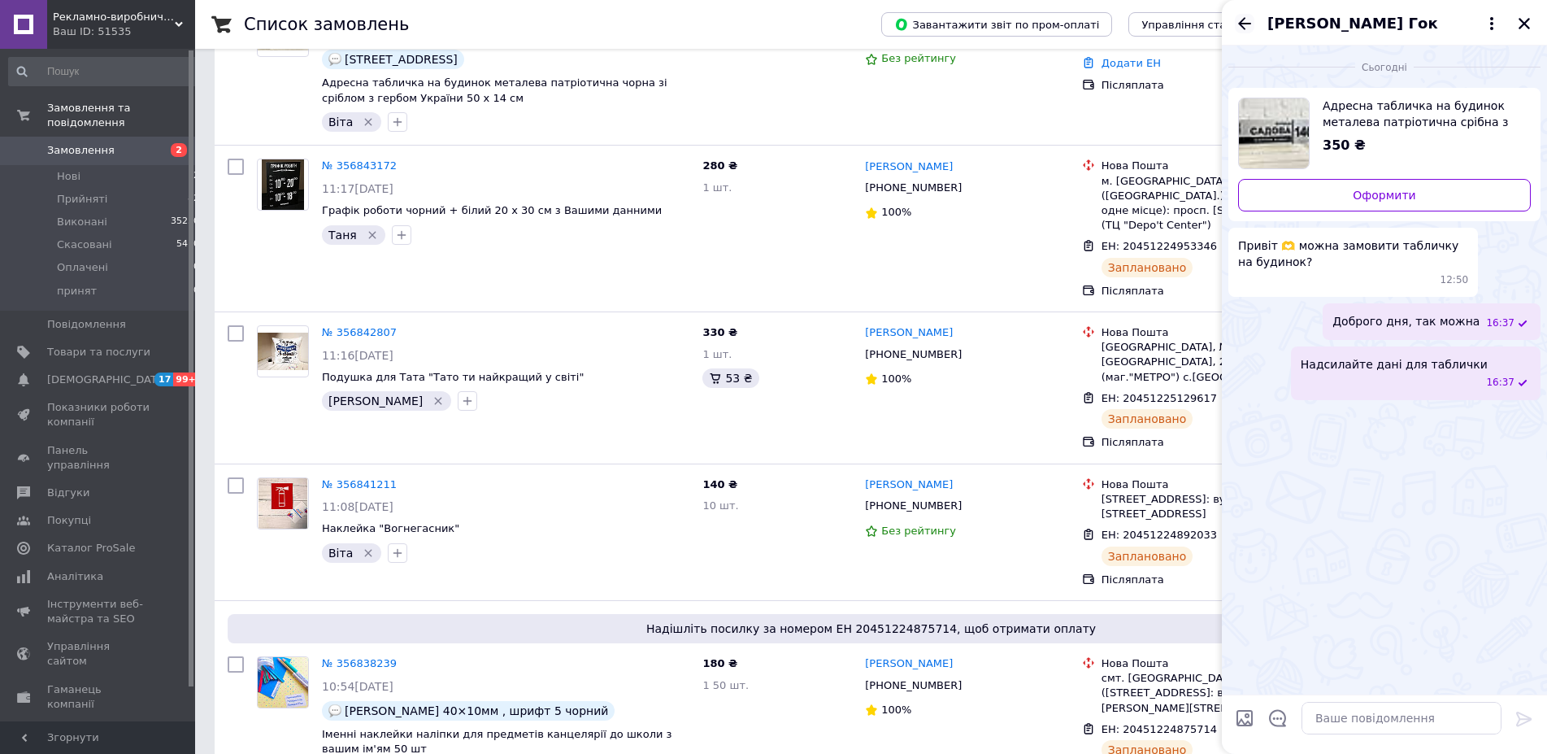
click at [1241, 24] on icon "Назад" at bounding box center [1244, 23] width 13 height 12
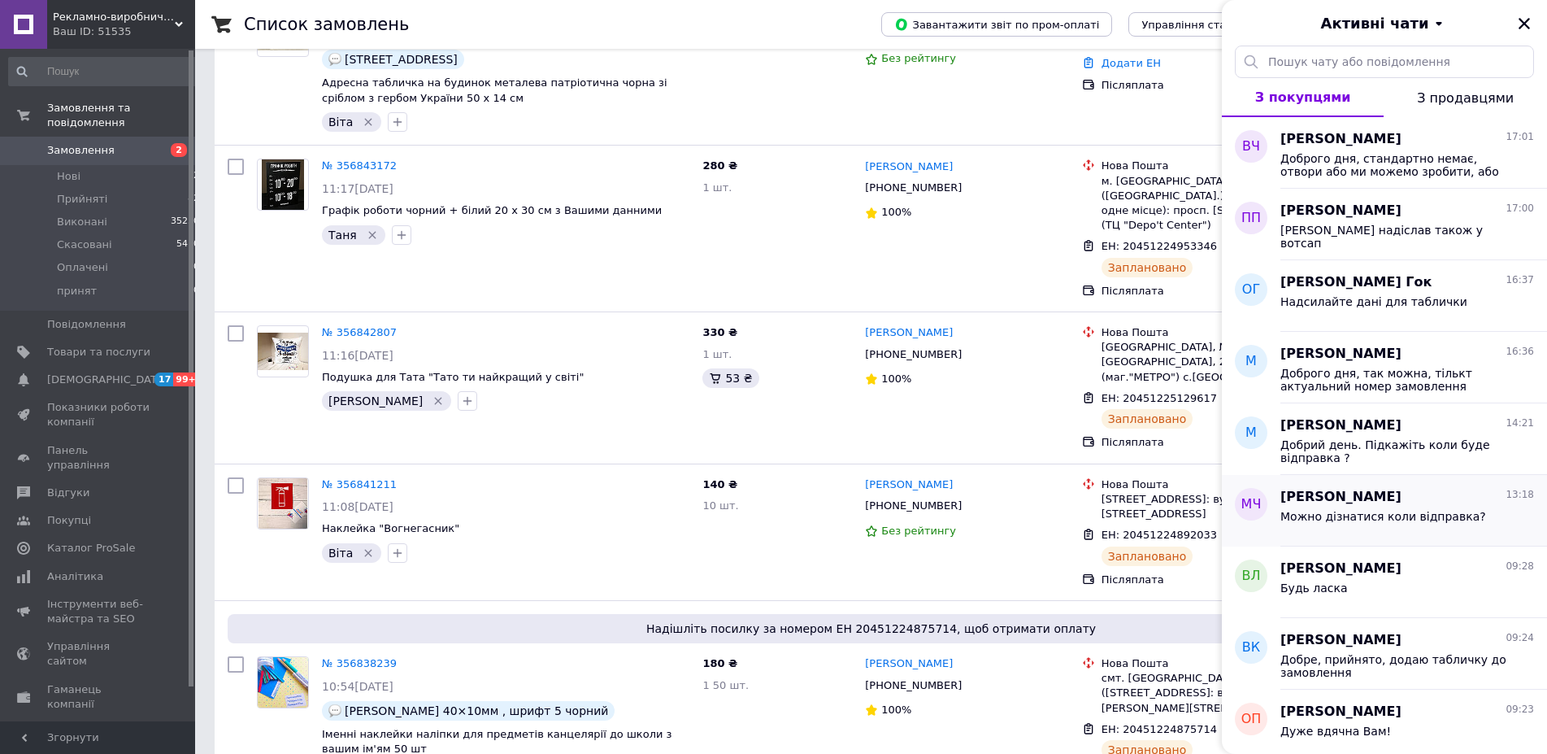
click at [1437, 507] on div "Можно дізнатися коли відправка?" at bounding box center [1408, 520] width 254 height 26
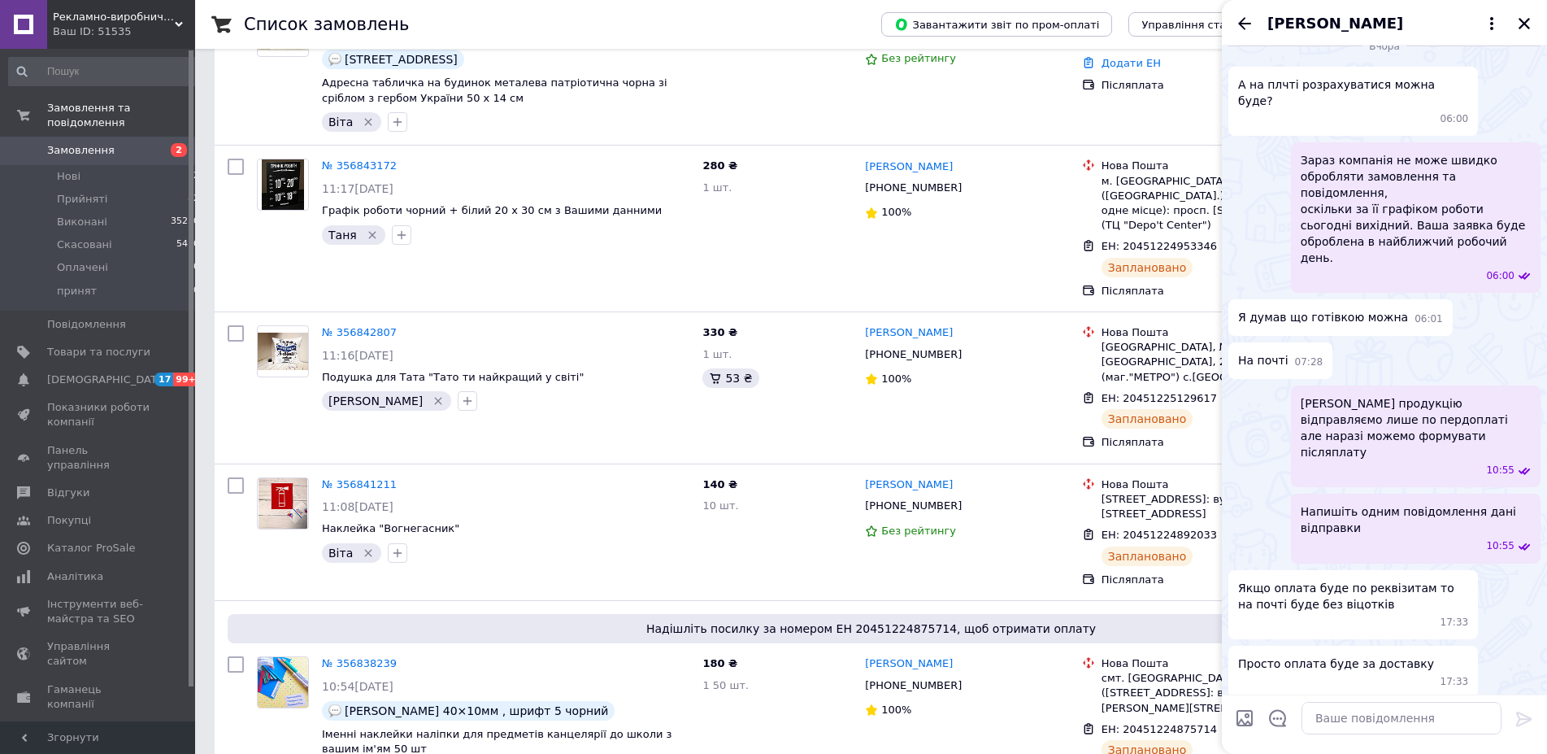
scroll to position [1940, 0]
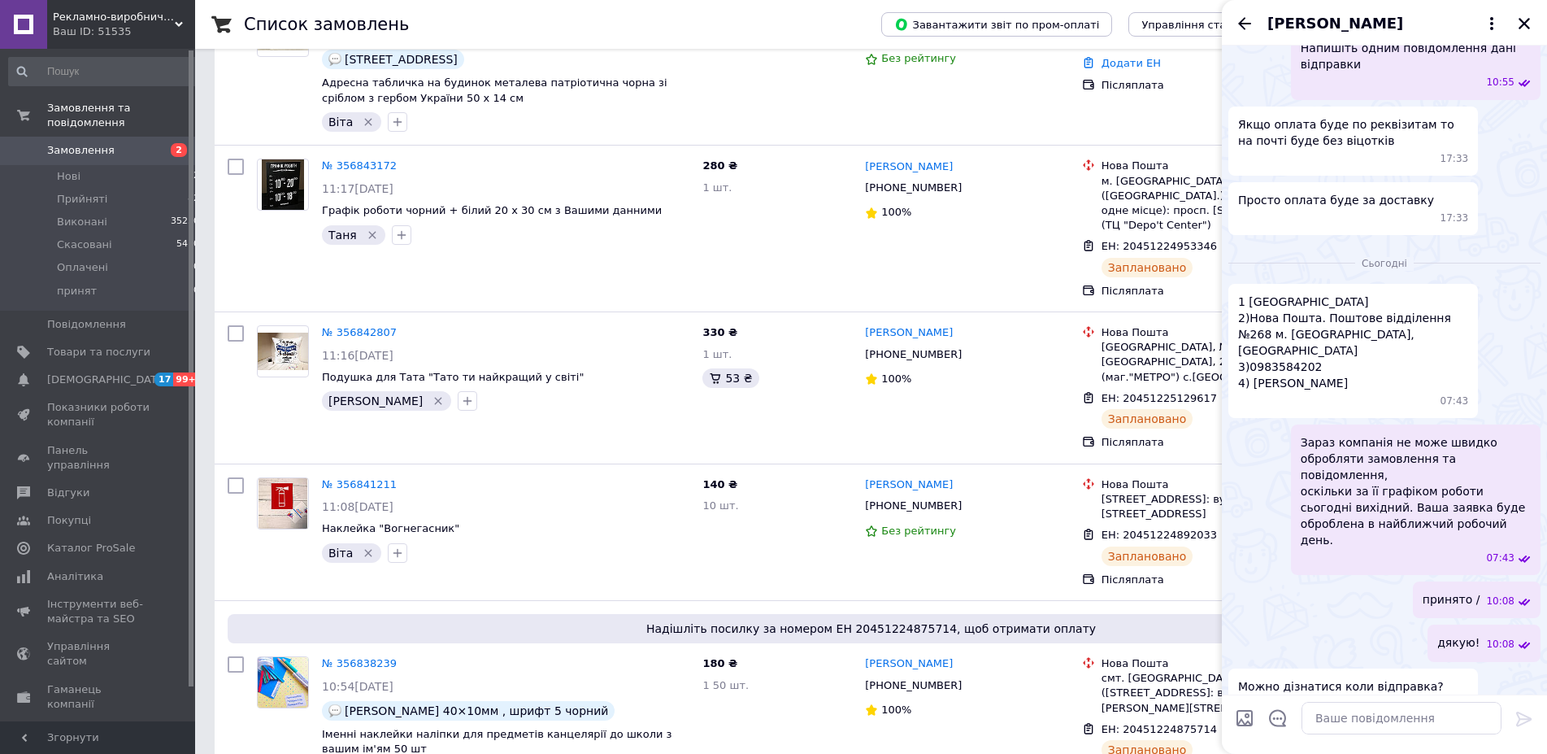
click at [1246, 36] on div "Максим Черемха" at bounding box center [1384, 23] width 325 height 46
click at [1238, 28] on icon "Назад" at bounding box center [1245, 24] width 20 height 20
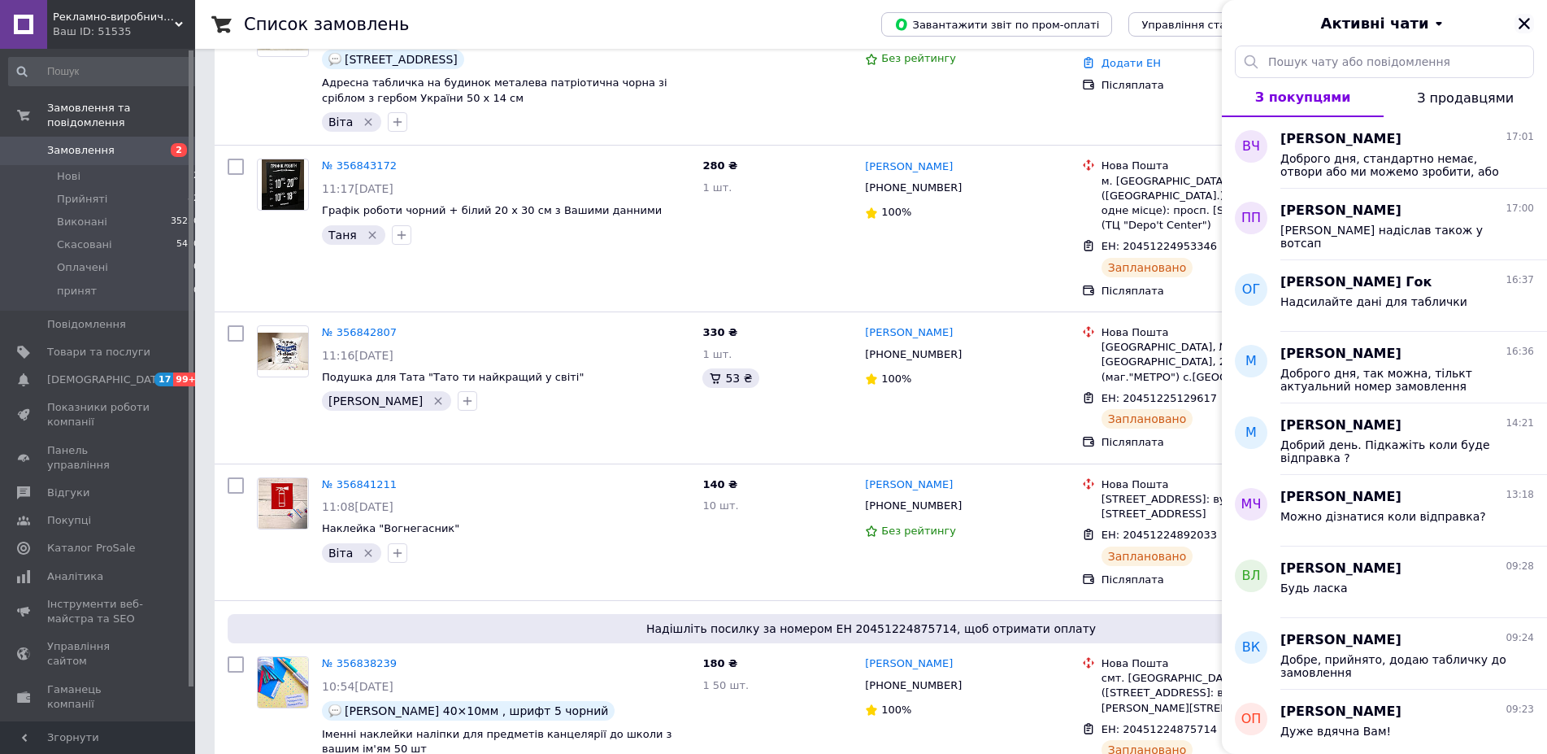
click at [1529, 23] on icon "Закрити" at bounding box center [1524, 23] width 15 height 15
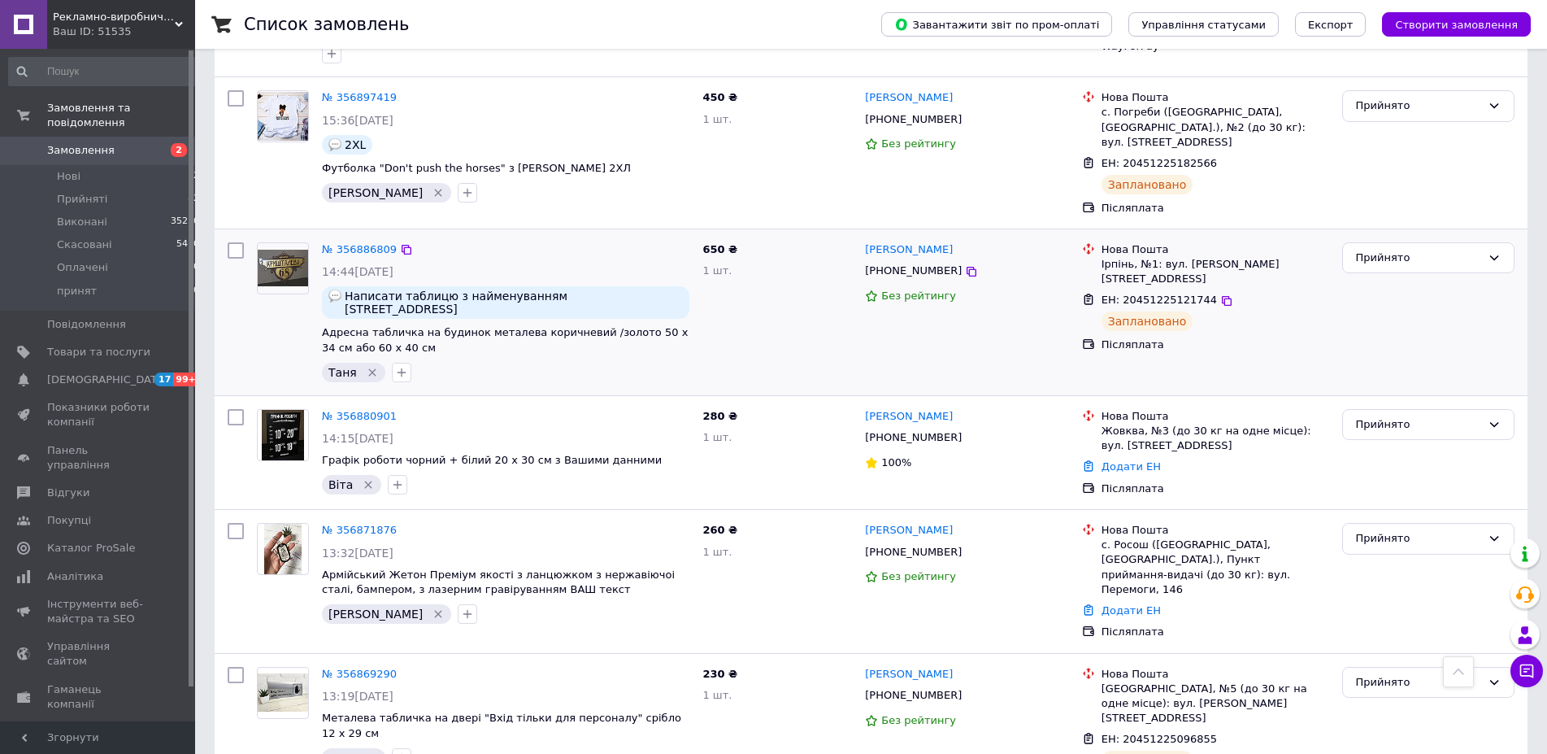
scroll to position [19, 0]
